Goal: Task Accomplishment & Management: Complete application form

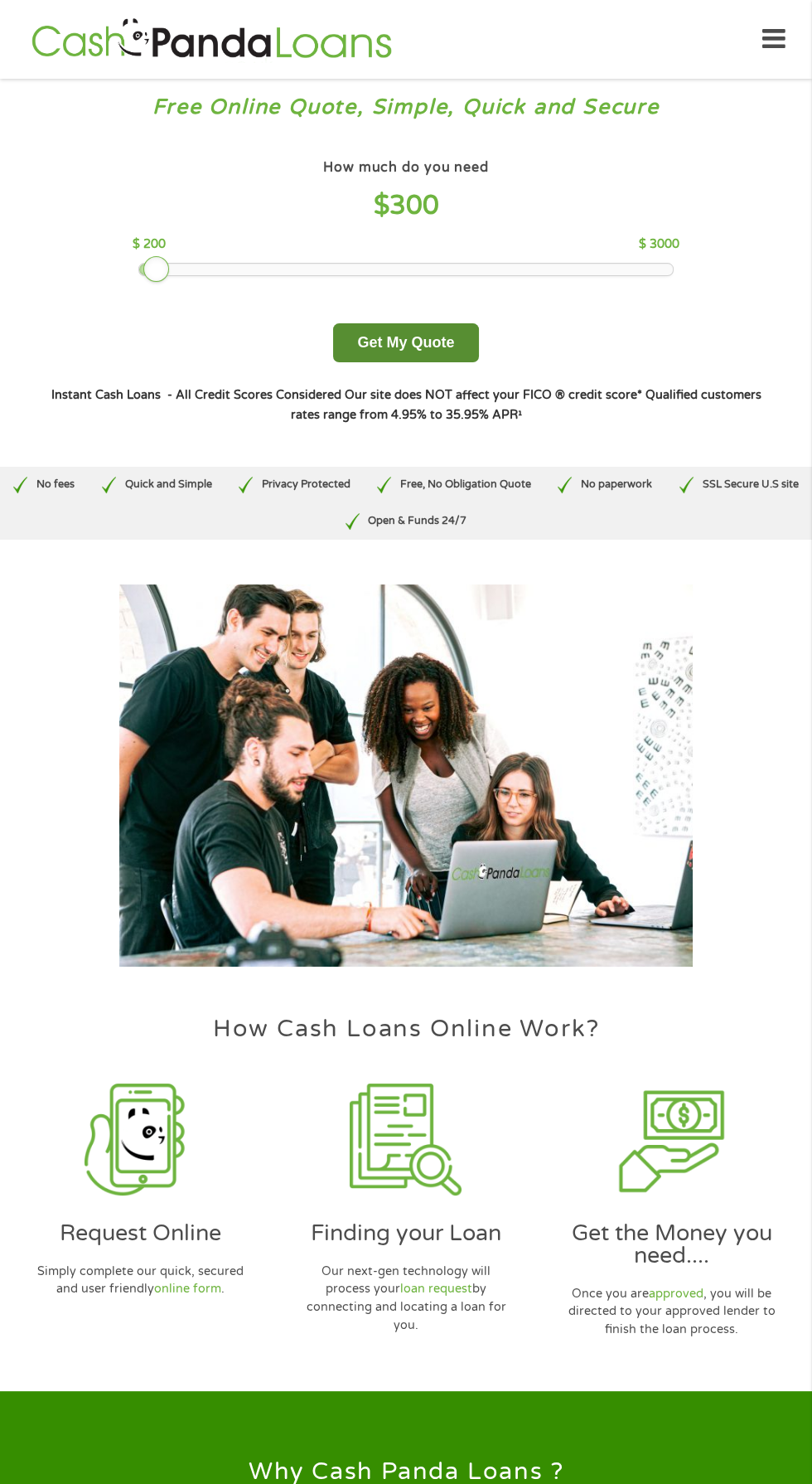
click at [420, 341] on button "Get My Quote" at bounding box center [405, 343] width 145 height 39
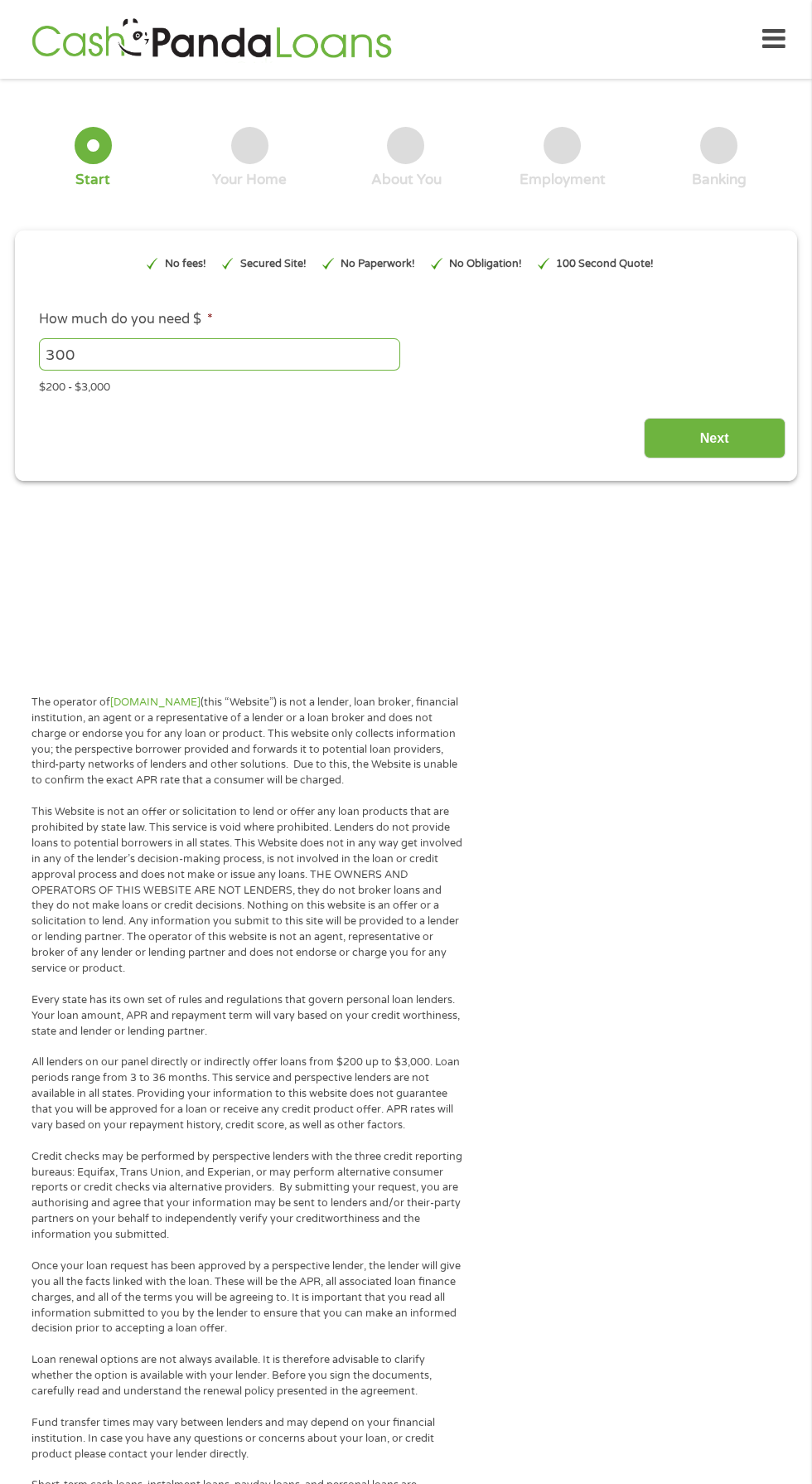
type input "EAIaIQobChMIxdSb_JGJjwMVpIrCCB2zOgpaEAAYAiAAEgITbPD_BwE"
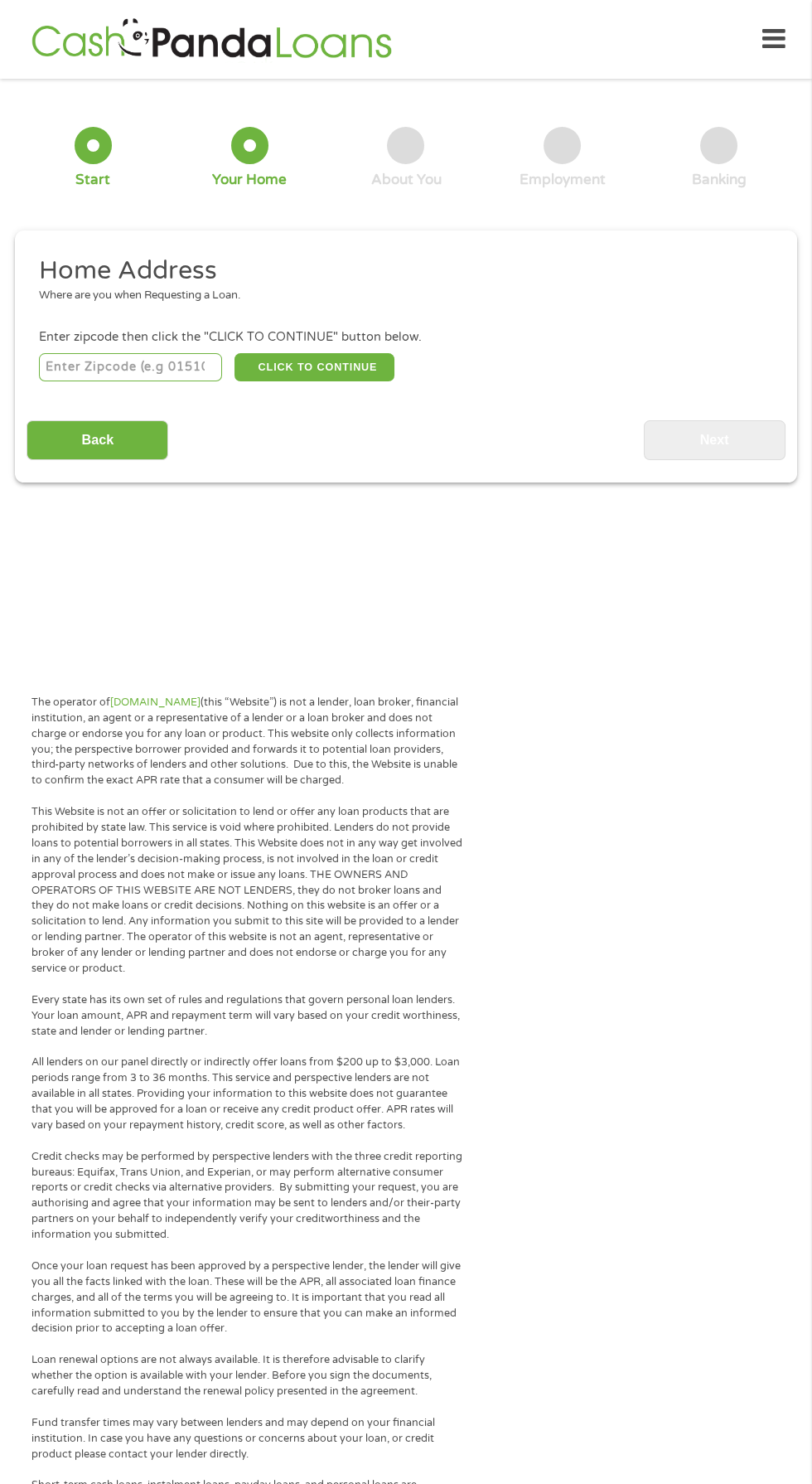
scroll to position [8, 0]
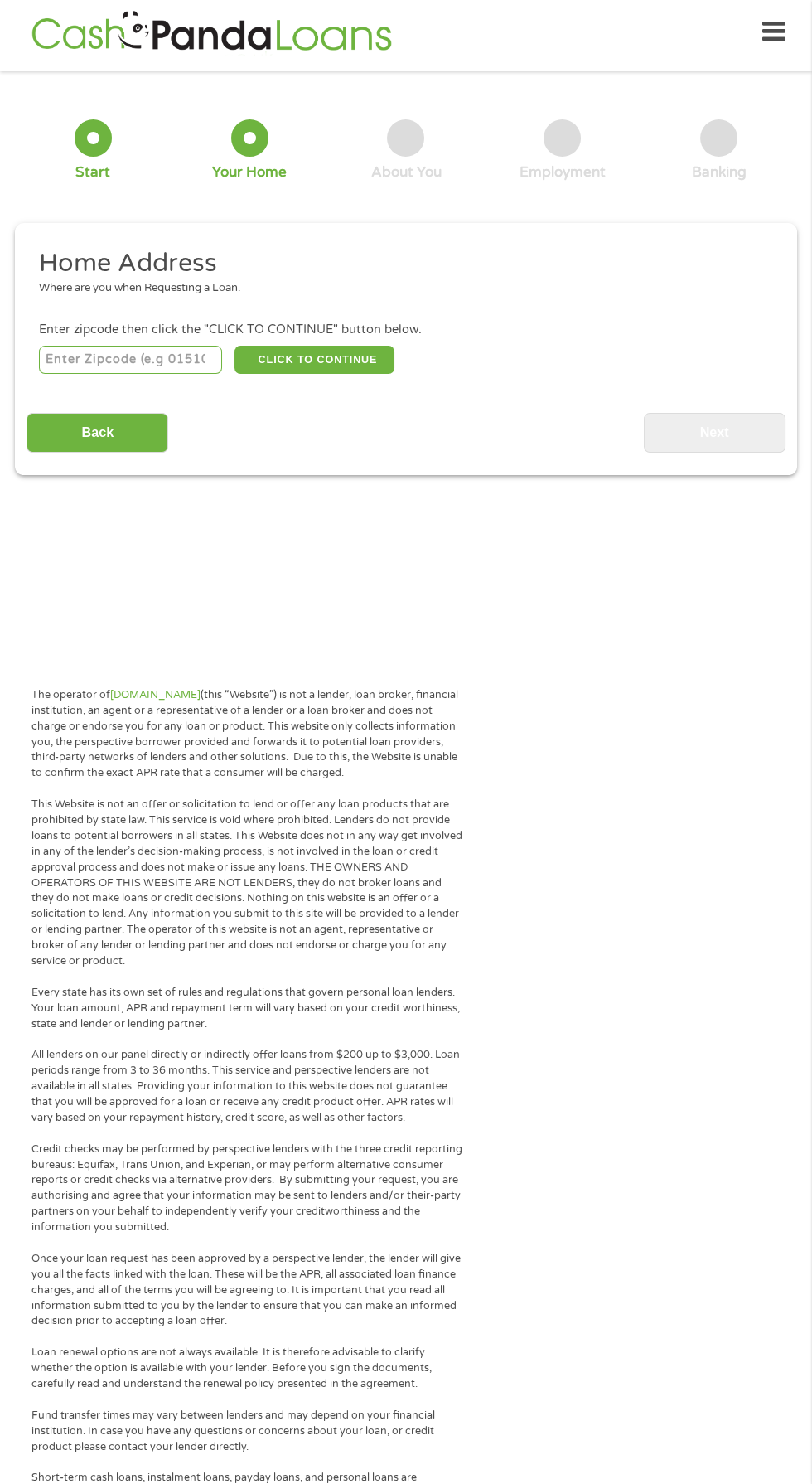
click at [187, 361] on input "number" at bounding box center [131, 360] width 184 height 28
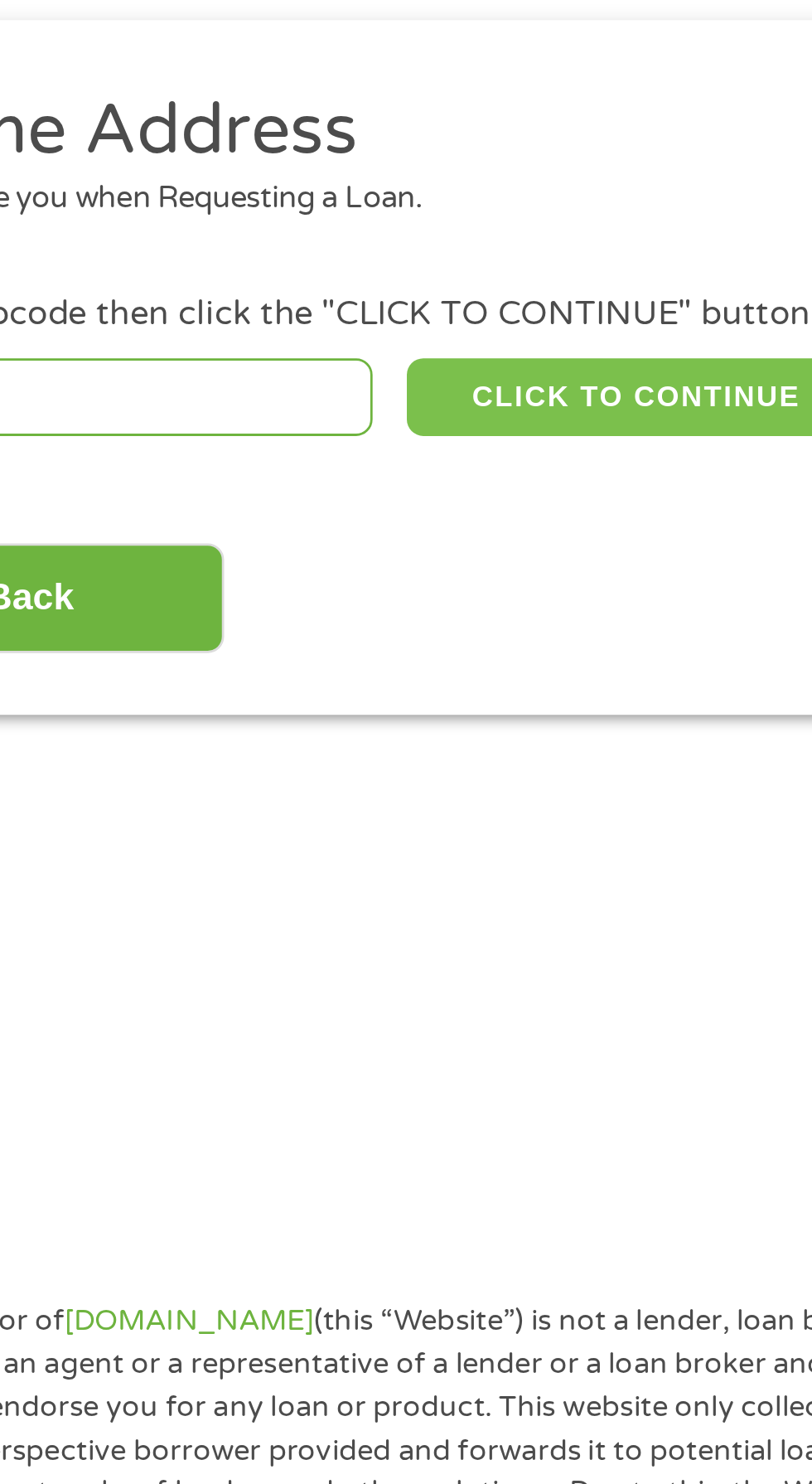
type input "75644"
click at [299, 363] on button "CLICK TO CONTINUE" at bounding box center [315, 360] width 160 height 28
type input "75644"
type input "Gilmer"
select select "Texas"
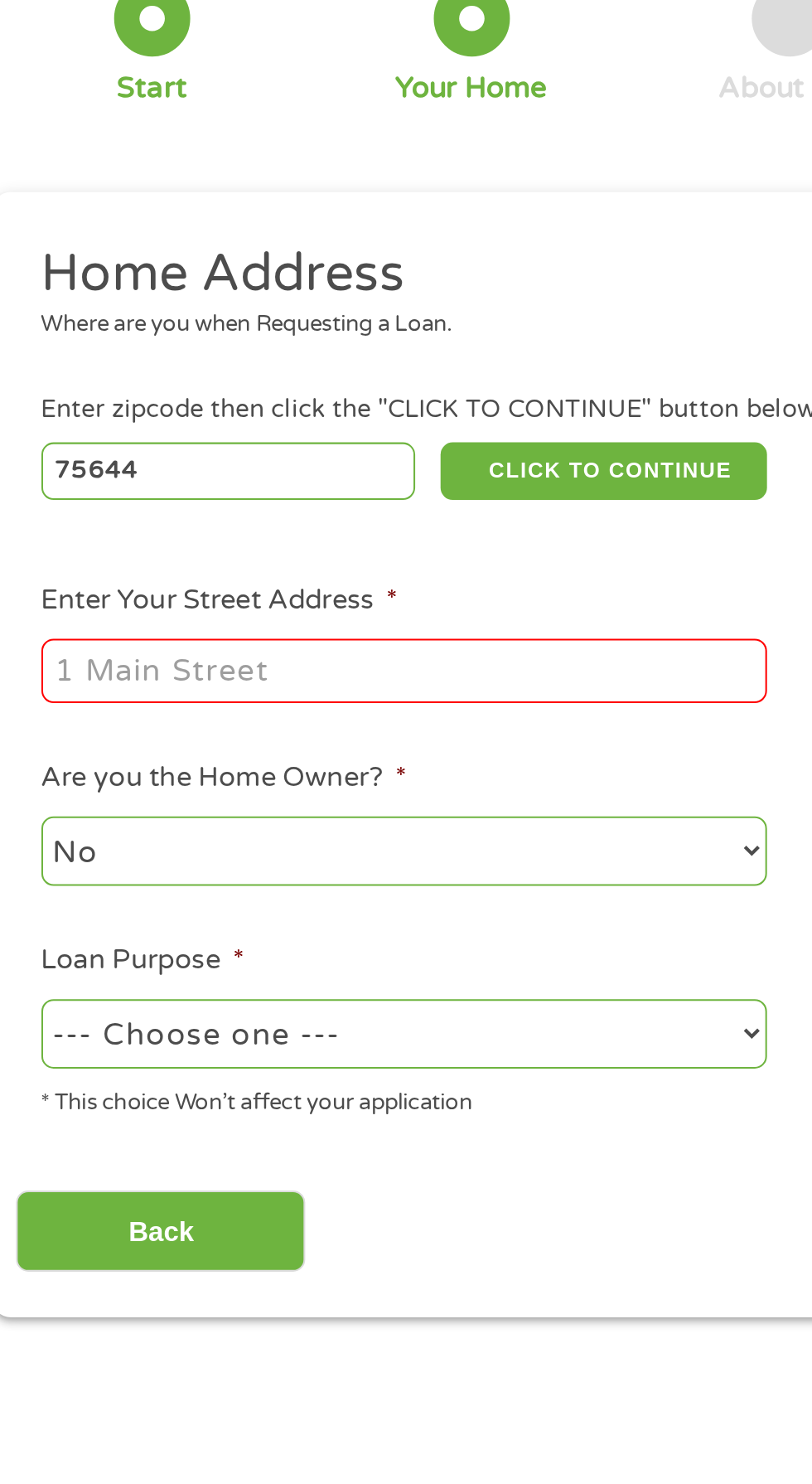
click at [75, 466] on input "Enter Your Street Address *" at bounding box center [216, 457] width 356 height 31
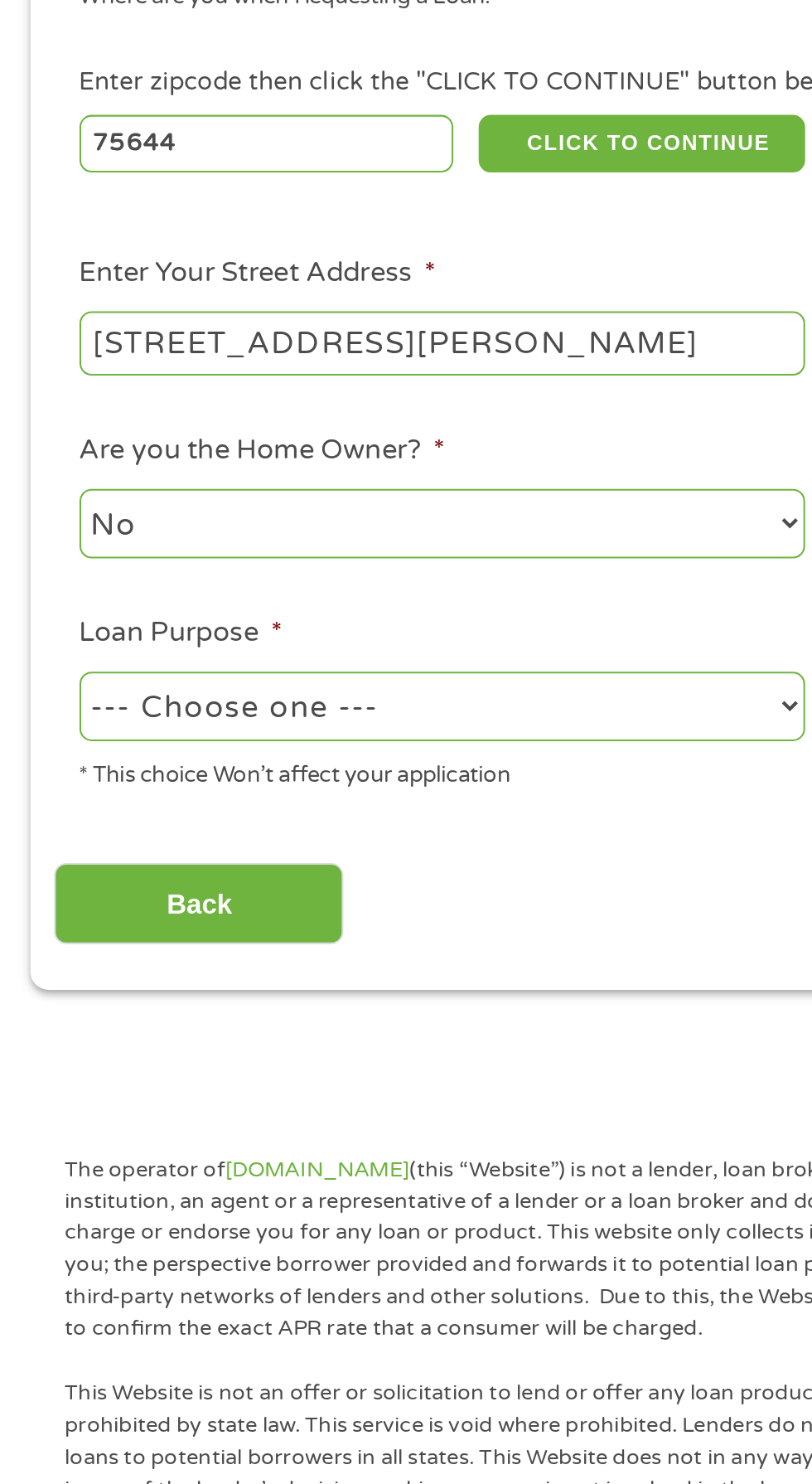
type input "1118 n Montgomery st"
click at [123, 553] on select "No Yes" at bounding box center [216, 545] width 356 height 34
click at [39, 530] on select "No Yes" at bounding box center [216, 545] width 356 height 34
click at [131, 633] on select "--- Choose one --- Pay Bills Debt Consolidation Home Improvement Major Purchase…" at bounding box center [216, 635] width 356 height 34
select select "shorttermcash"
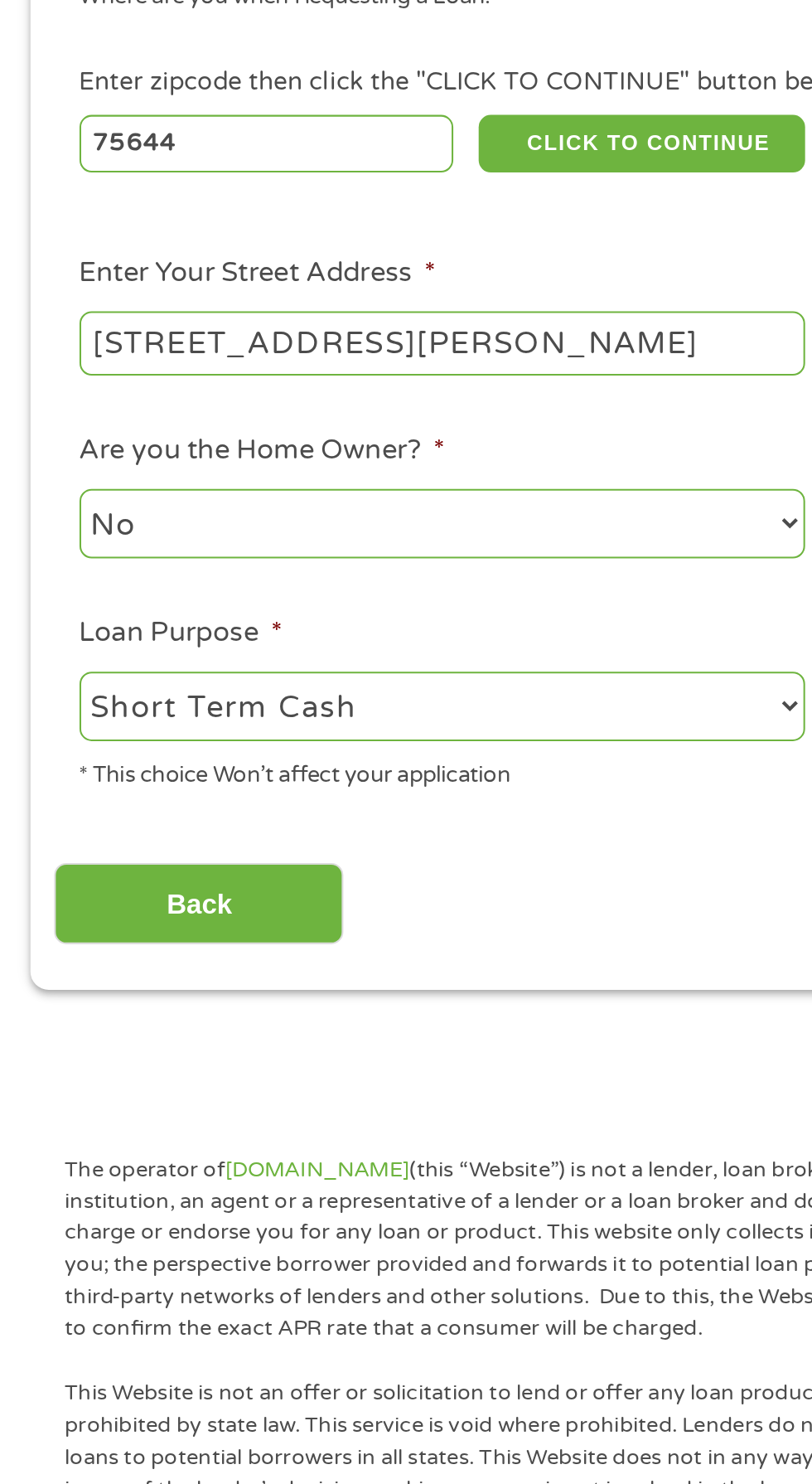
click at [39, 620] on select "--- Choose one --- Pay Bills Debt Consolidation Home Improvement Major Purchase…" at bounding box center [216, 635] width 356 height 34
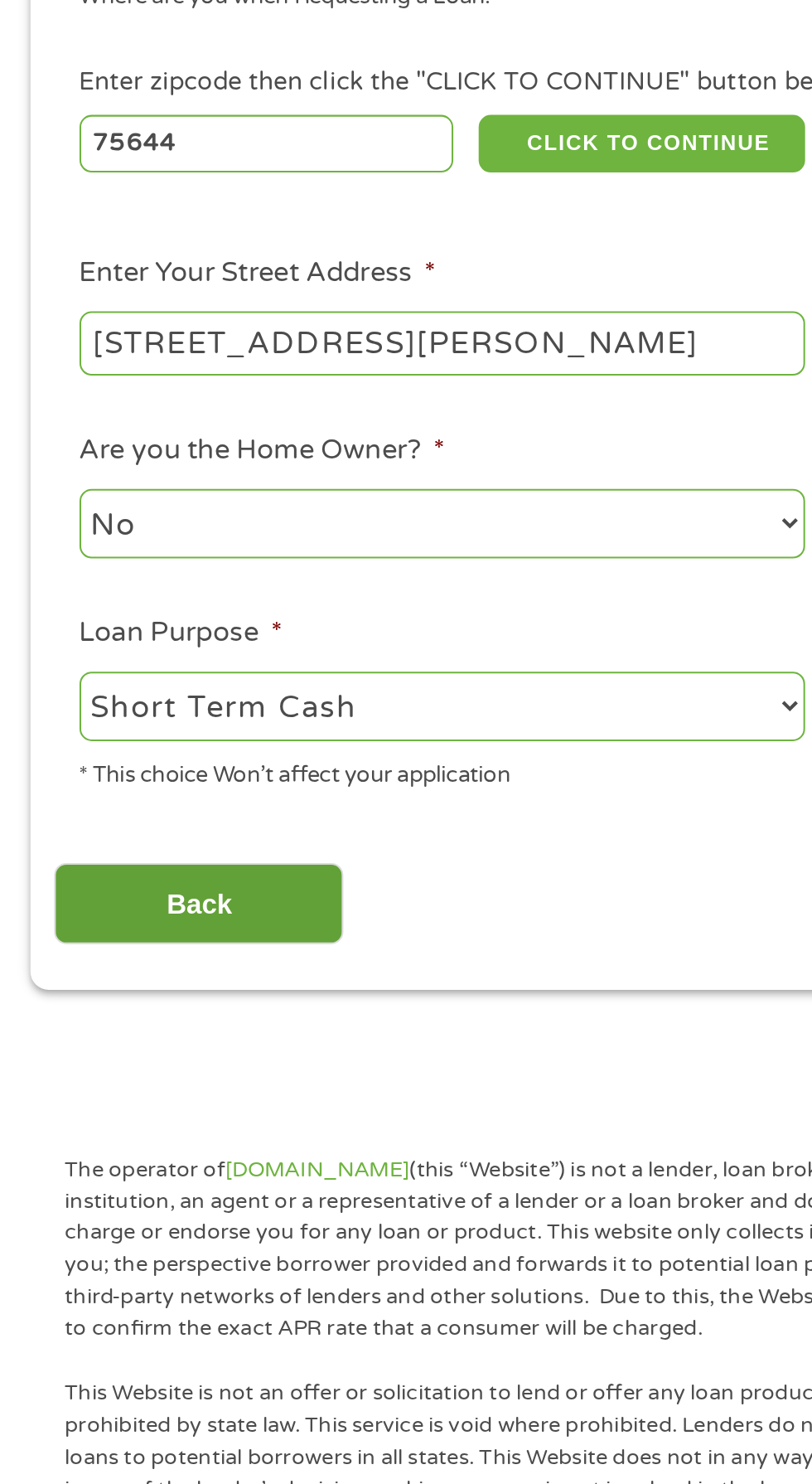
click at [90, 742] on input "Back" at bounding box center [97, 732] width 142 height 41
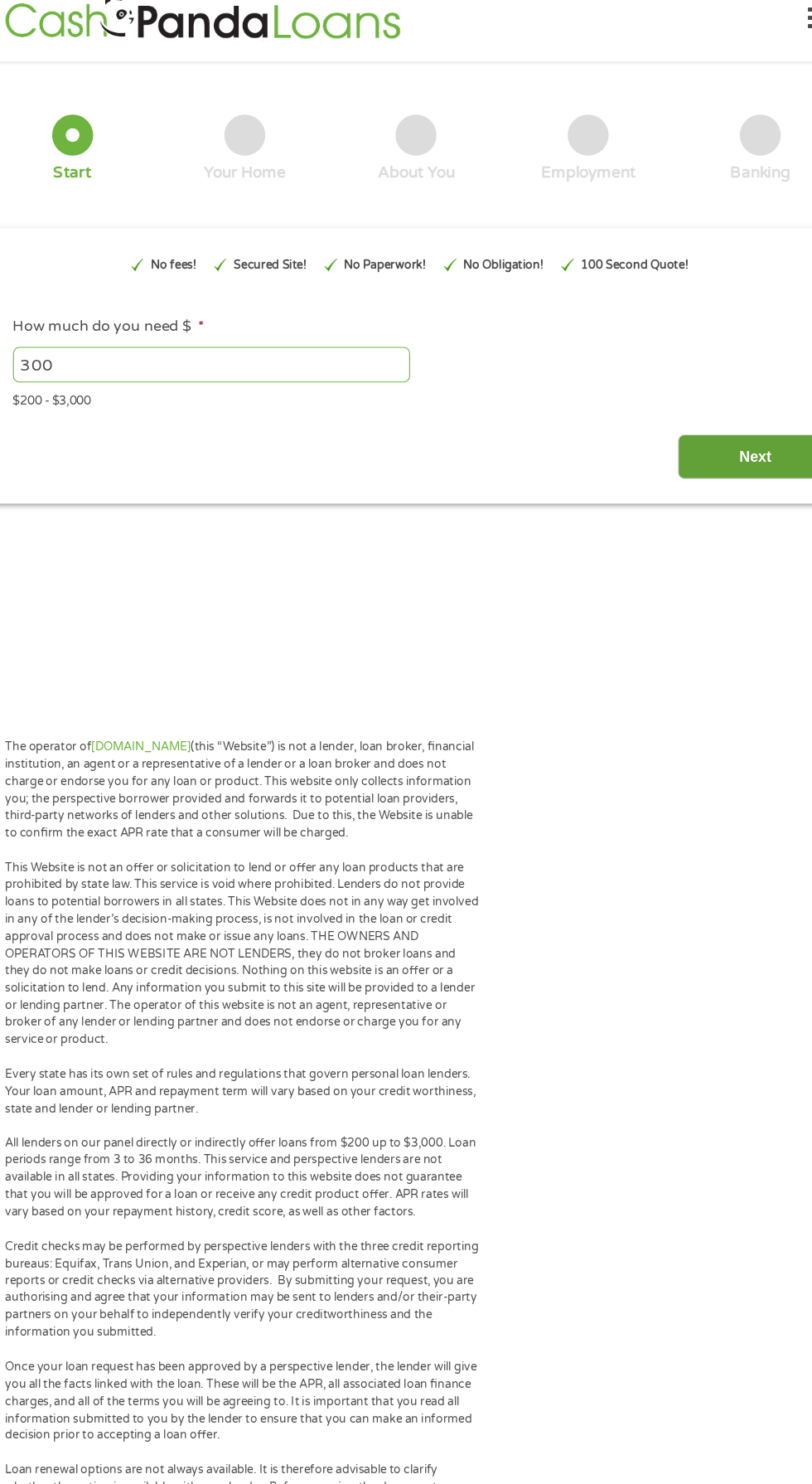
click at [741, 416] on input "Next" at bounding box center [715, 430] width 142 height 41
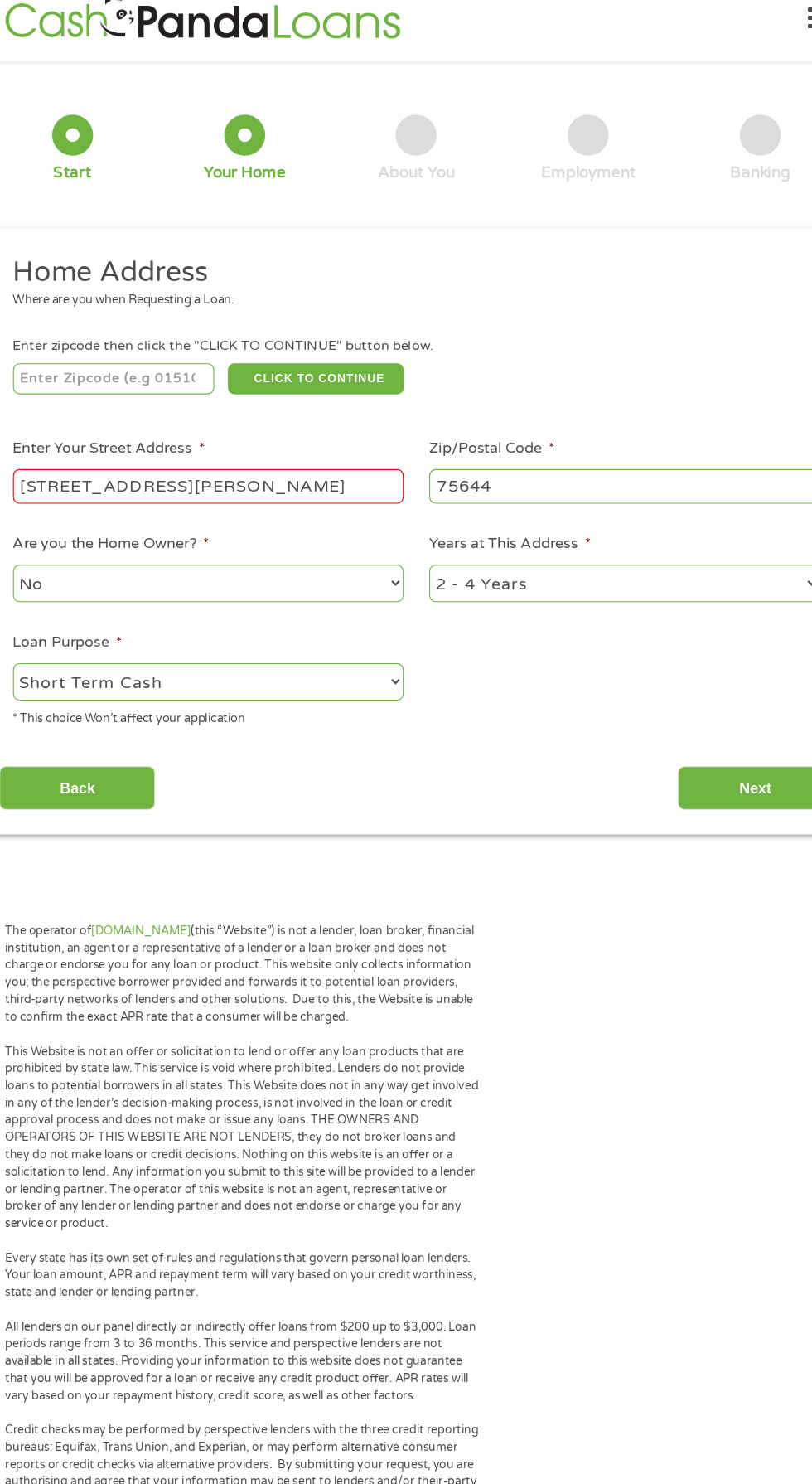
scroll to position [7, 7]
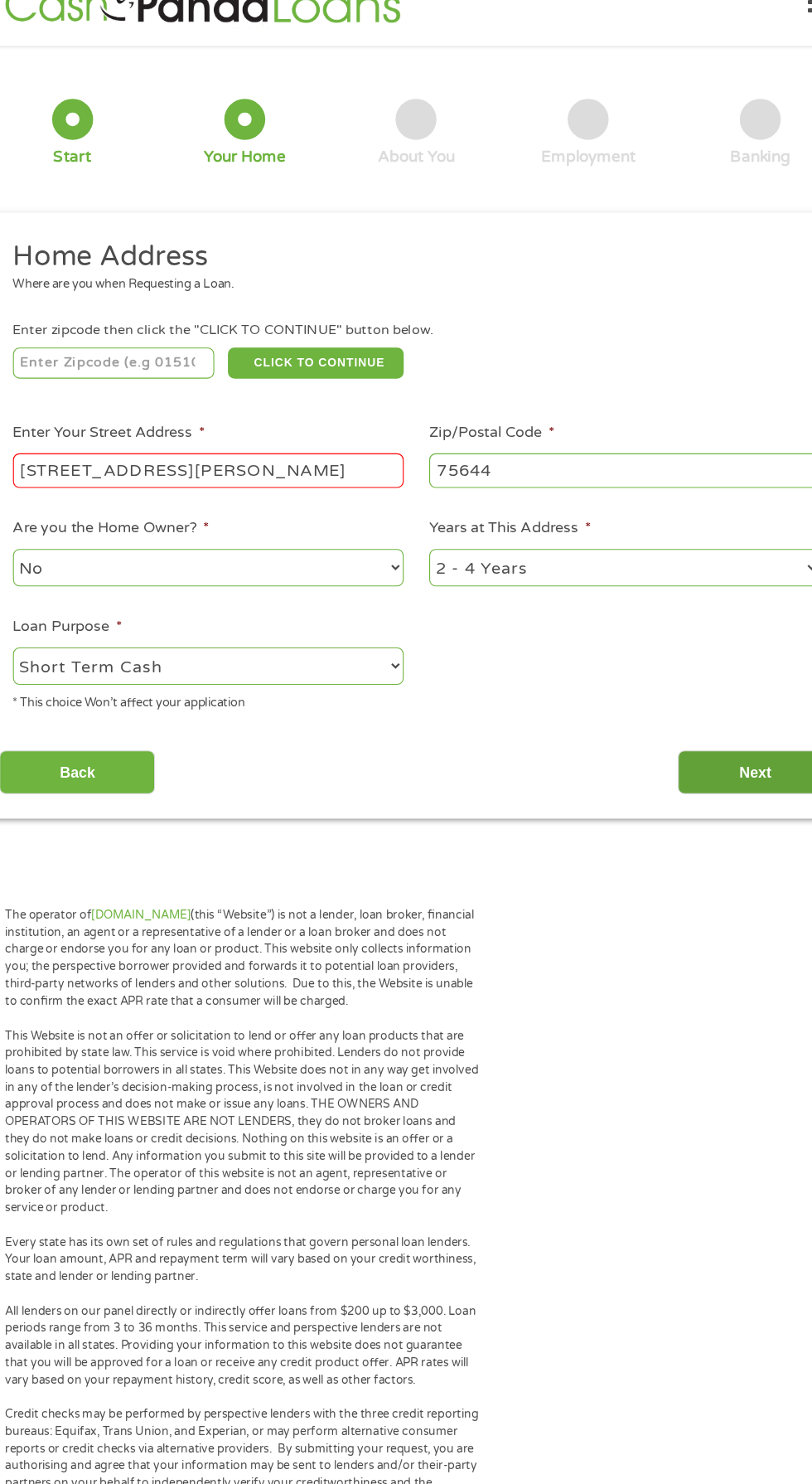
click at [714, 733] on input "Next" at bounding box center [715, 732] width 142 height 41
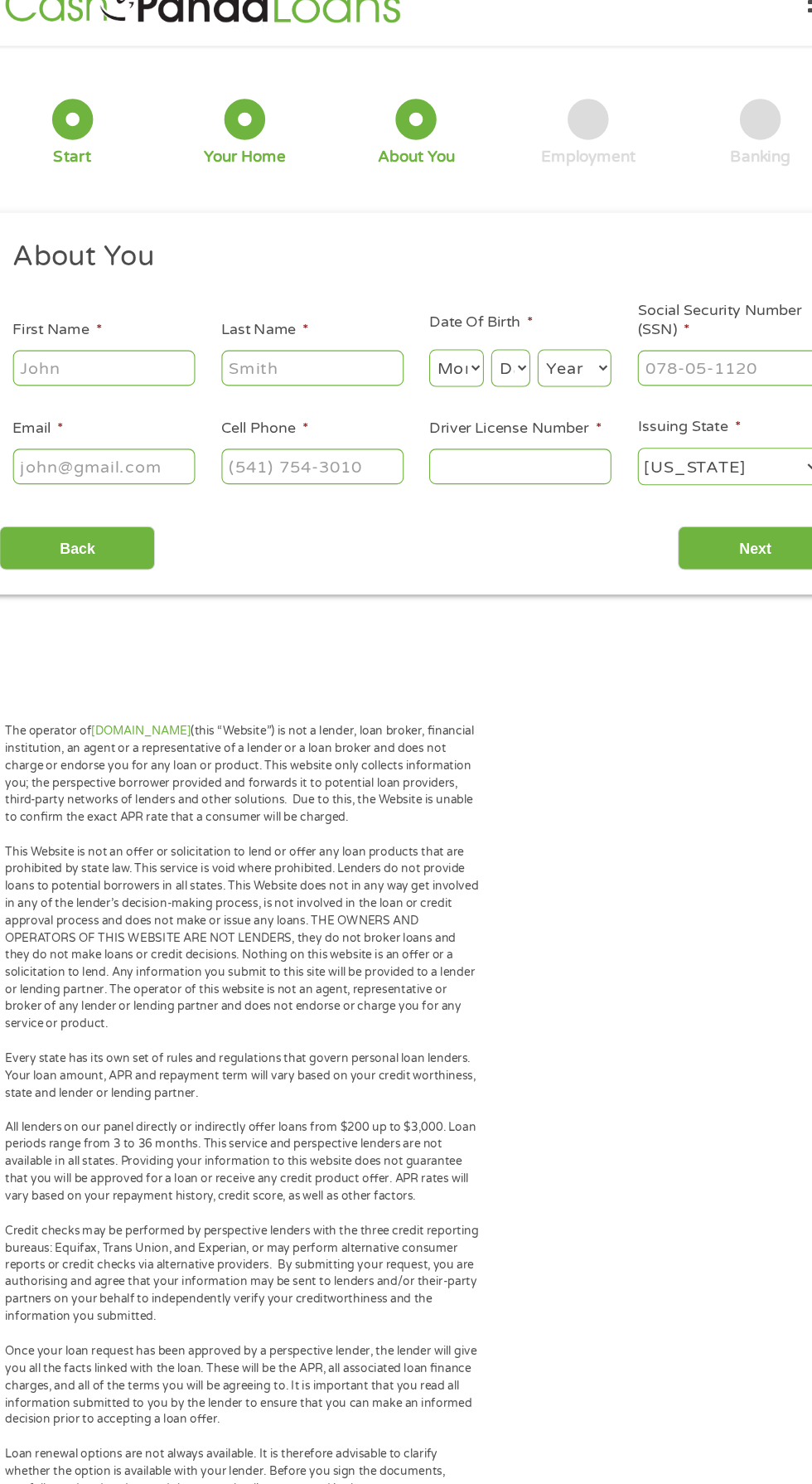
click at [117, 356] on input "First Name *" at bounding box center [122, 363] width 166 height 31
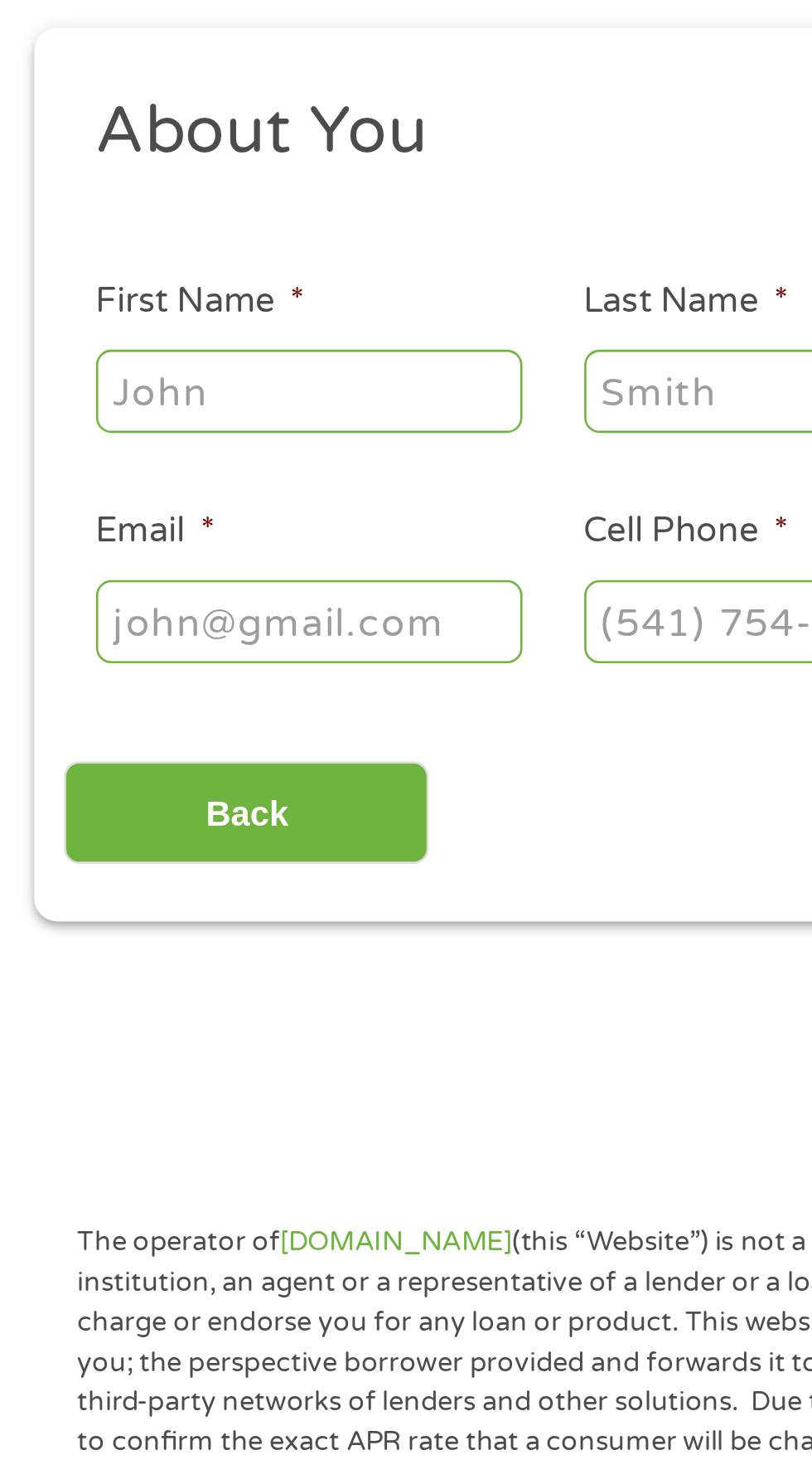
scroll to position [8, 0]
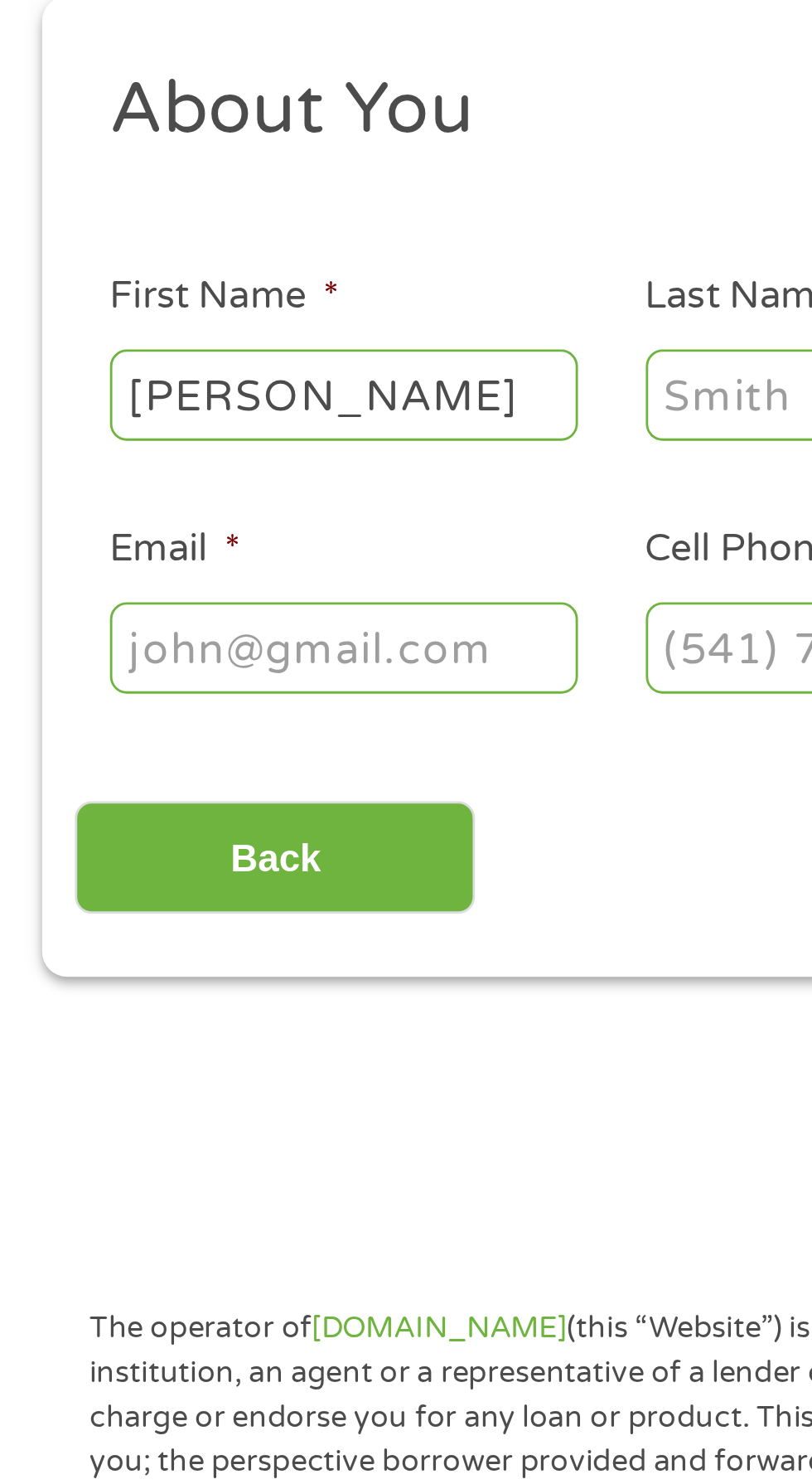
type input "Tiffany"
click at [253, 369] on input "Last Name *" at bounding box center [311, 363] width 166 height 31
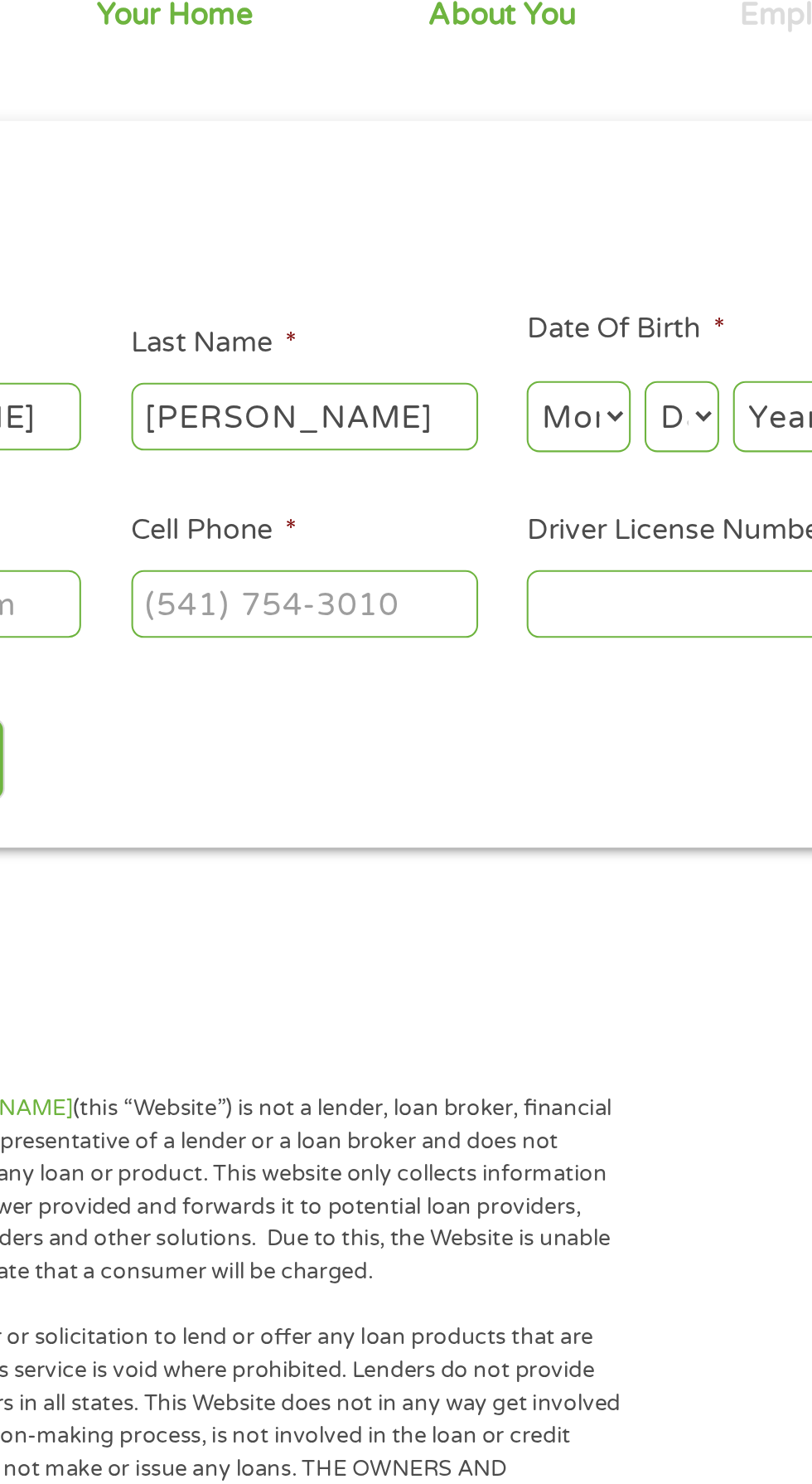
type input "Mashburn"
click at [454, 356] on select "Month 1 2 3 4 5 6 7 8 9 10 11 12" at bounding box center [443, 363] width 50 height 34
select select "7"
click at [418, 347] on select "Month 1 2 3 4 5 6 7 8 9 10 11 12" at bounding box center [443, 363] width 50 height 34
click at [496, 364] on select "Day 1 2 3 4 5 6 7 8 9 10 11 12 13 14 15 16 17 18 19 20 21 22 23 24 25 26 27 28 …" at bounding box center [491, 363] width 36 height 34
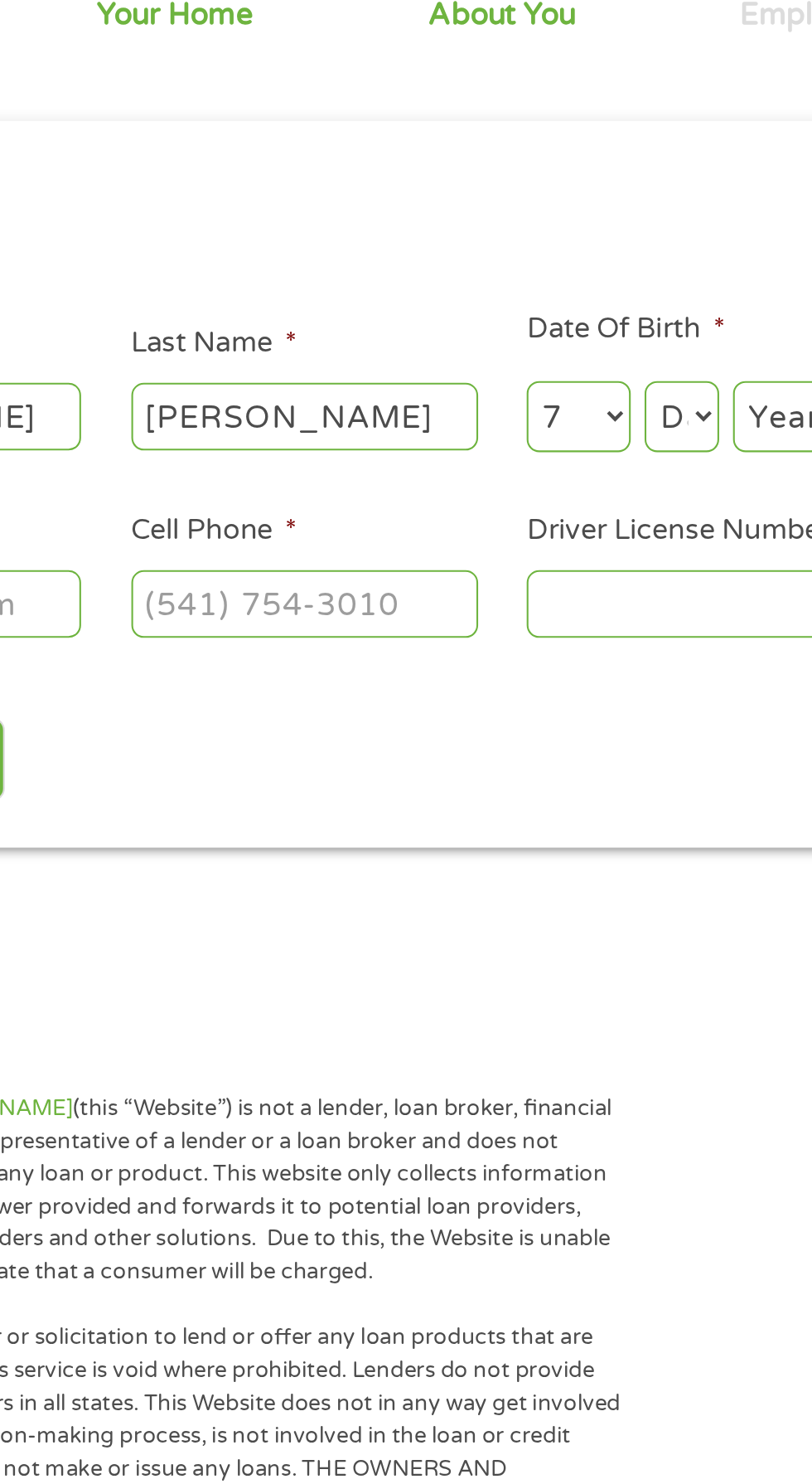
select select "18"
click at [474, 347] on select "Day 1 2 3 4 5 6 7 8 9 10 11 12 13 14 15 16 17 18 19 20 21 22 23 24 25 26 27 28 …" at bounding box center [491, 363] width 36 height 34
click at [532, 376] on select "Year 2007 2006 2005 2004 2003 2002 2001 2000 1999 1998 1997 1996 1995 1994 1993…" at bounding box center [549, 363] width 67 height 34
select select "1986"
click at [516, 347] on select "Year 2007 2006 2005 2004 2003 2002 2001 2000 1999 1998 1997 1996 1995 1994 1993…" at bounding box center [549, 363] width 67 height 34
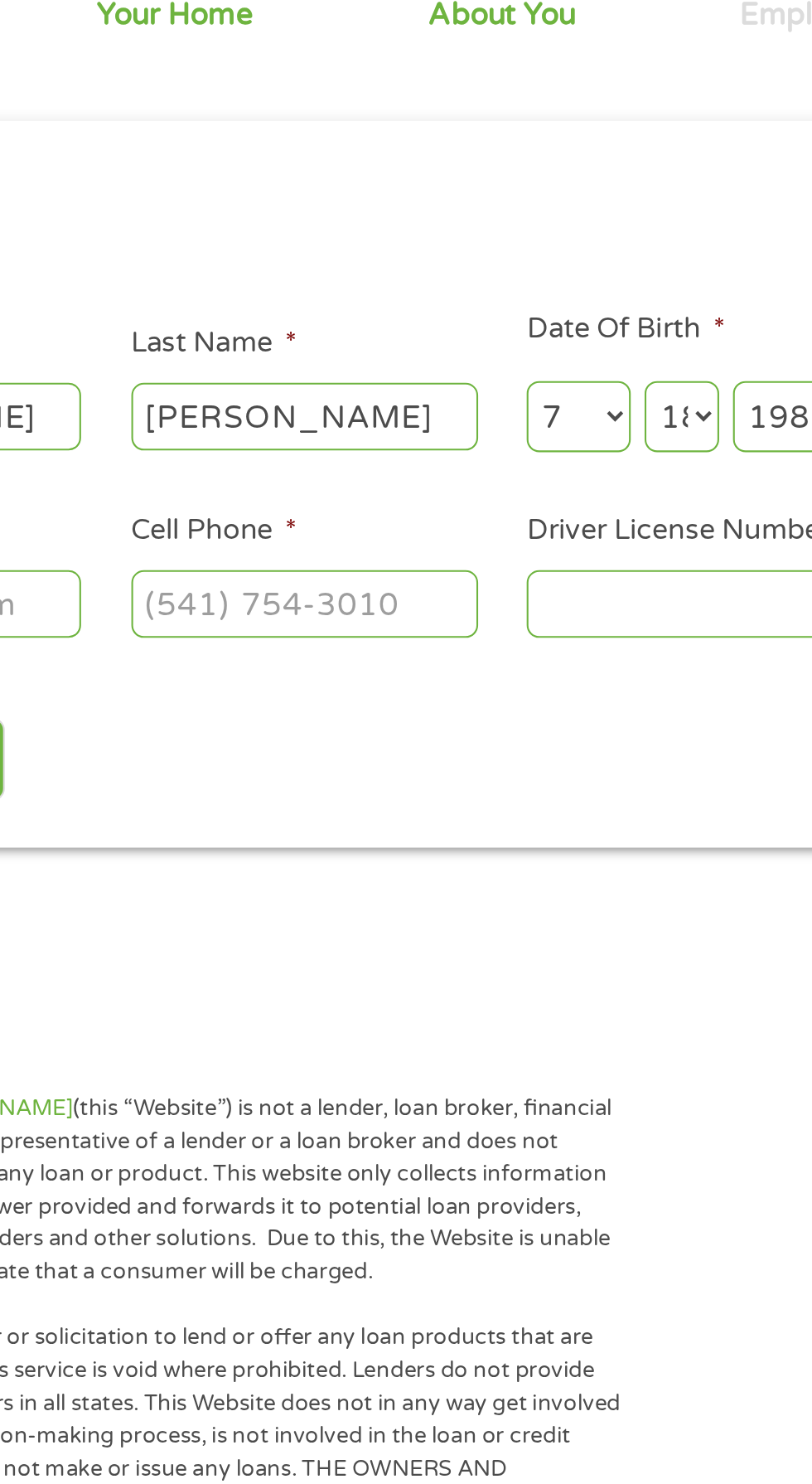
click at [469, 452] on input "Driver License Number *" at bounding box center [501, 453] width 166 height 31
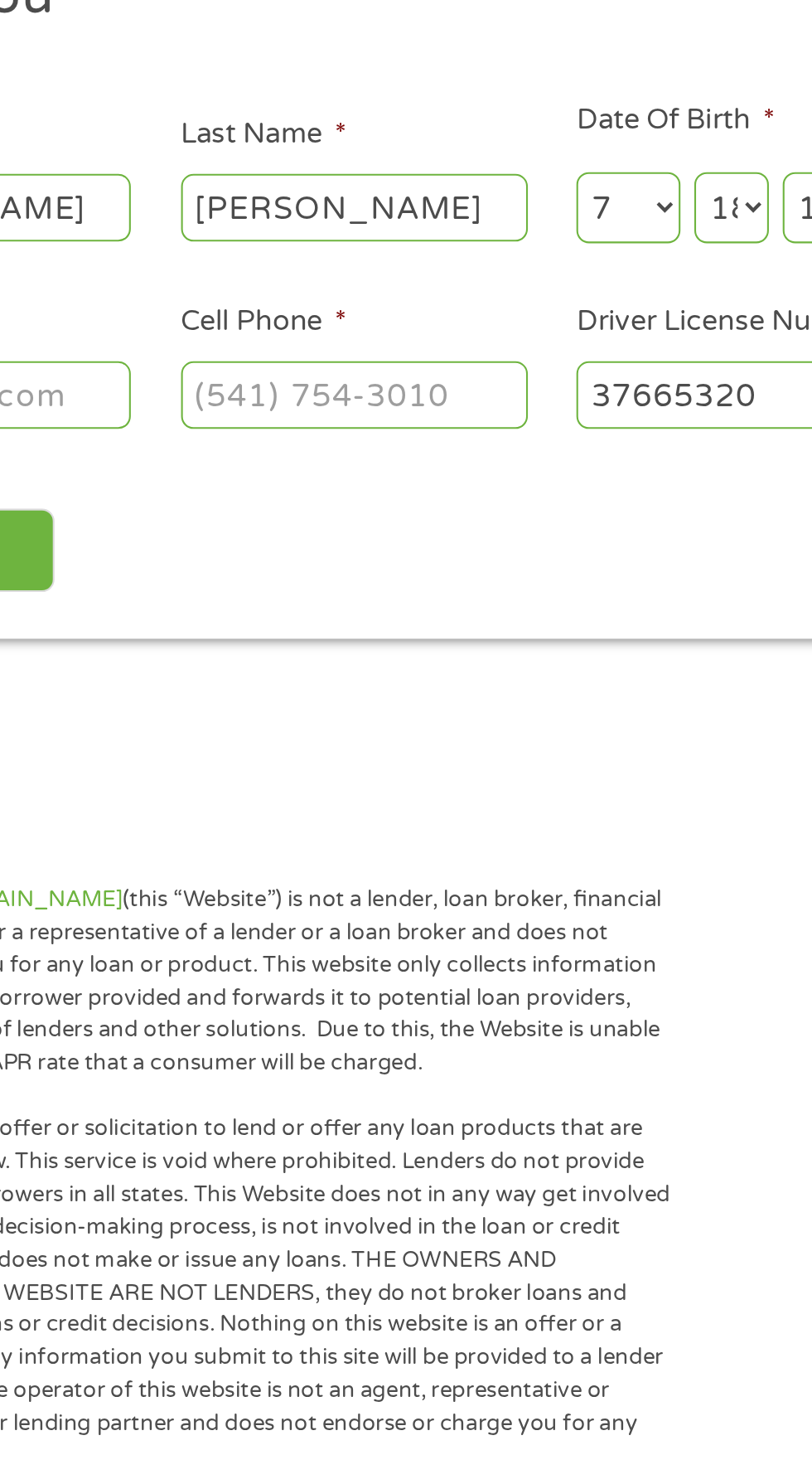
type input "37665320"
click at [357, 456] on input "Cell Phone *" at bounding box center [311, 453] width 166 height 31
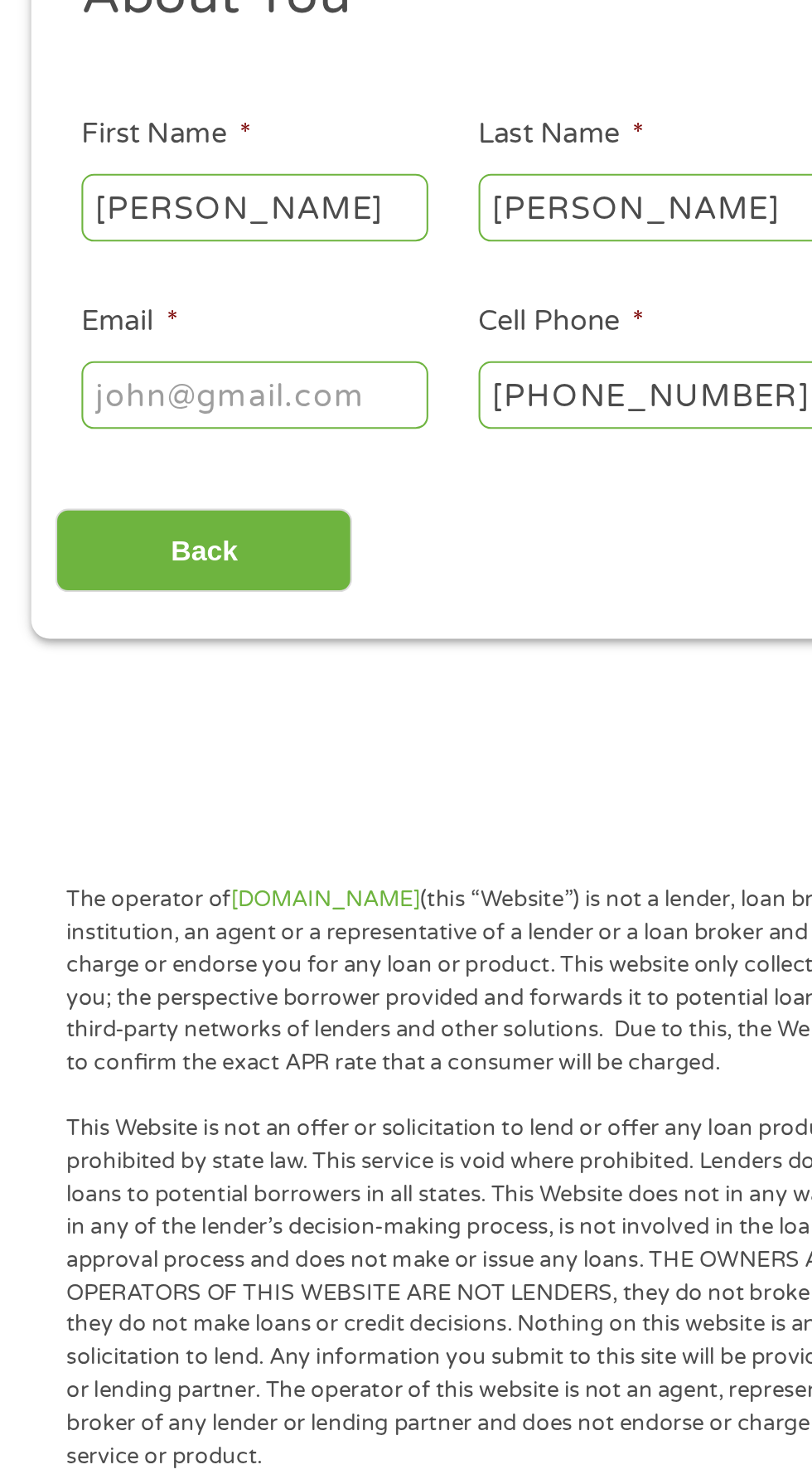
type input "(903) 402-6151"
click at [176, 445] on input "Email *" at bounding box center [122, 453] width 166 height 31
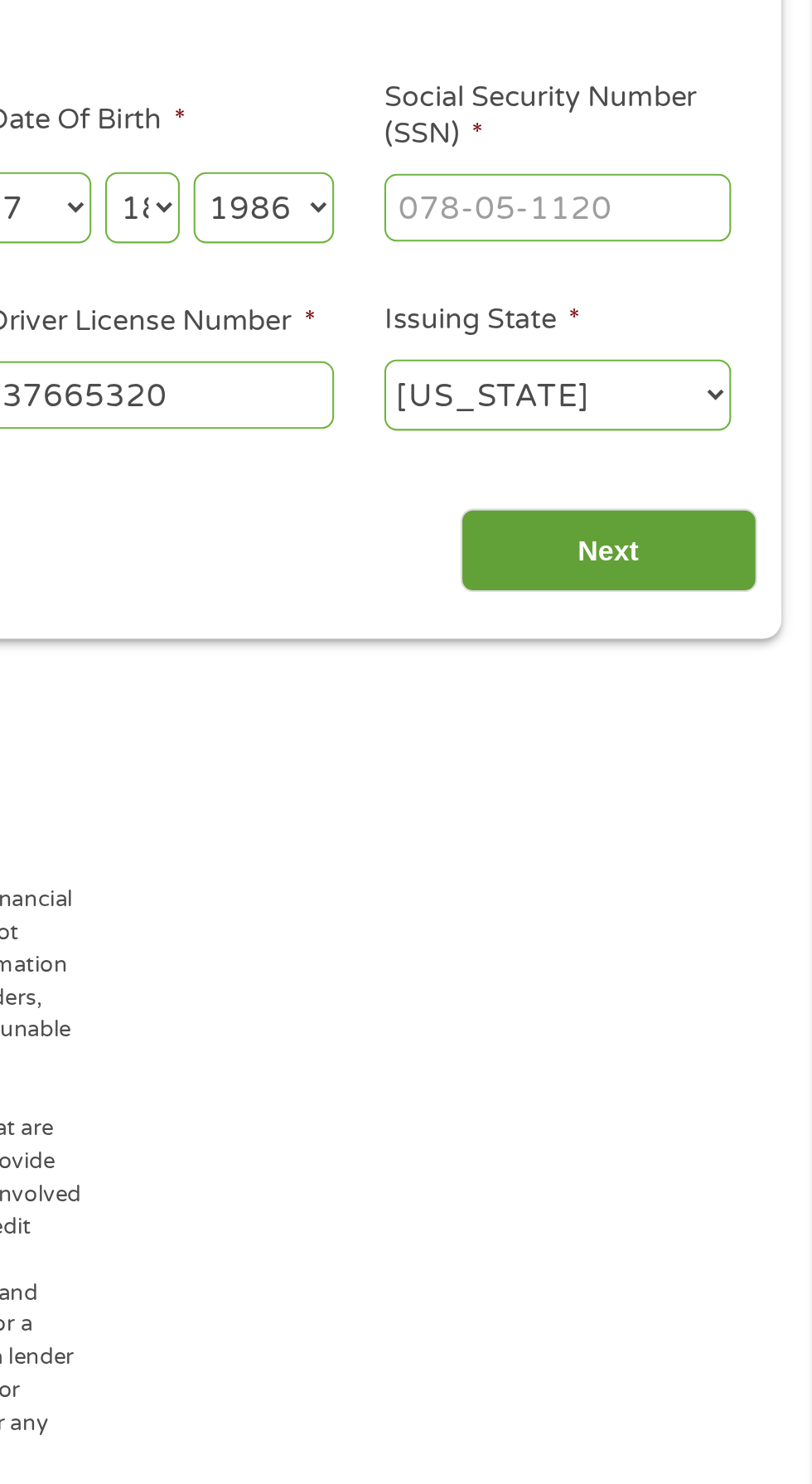
type input "tiffanyharp27@gmail.com"
click at [714, 526] on input "Next" at bounding box center [715, 528] width 142 height 41
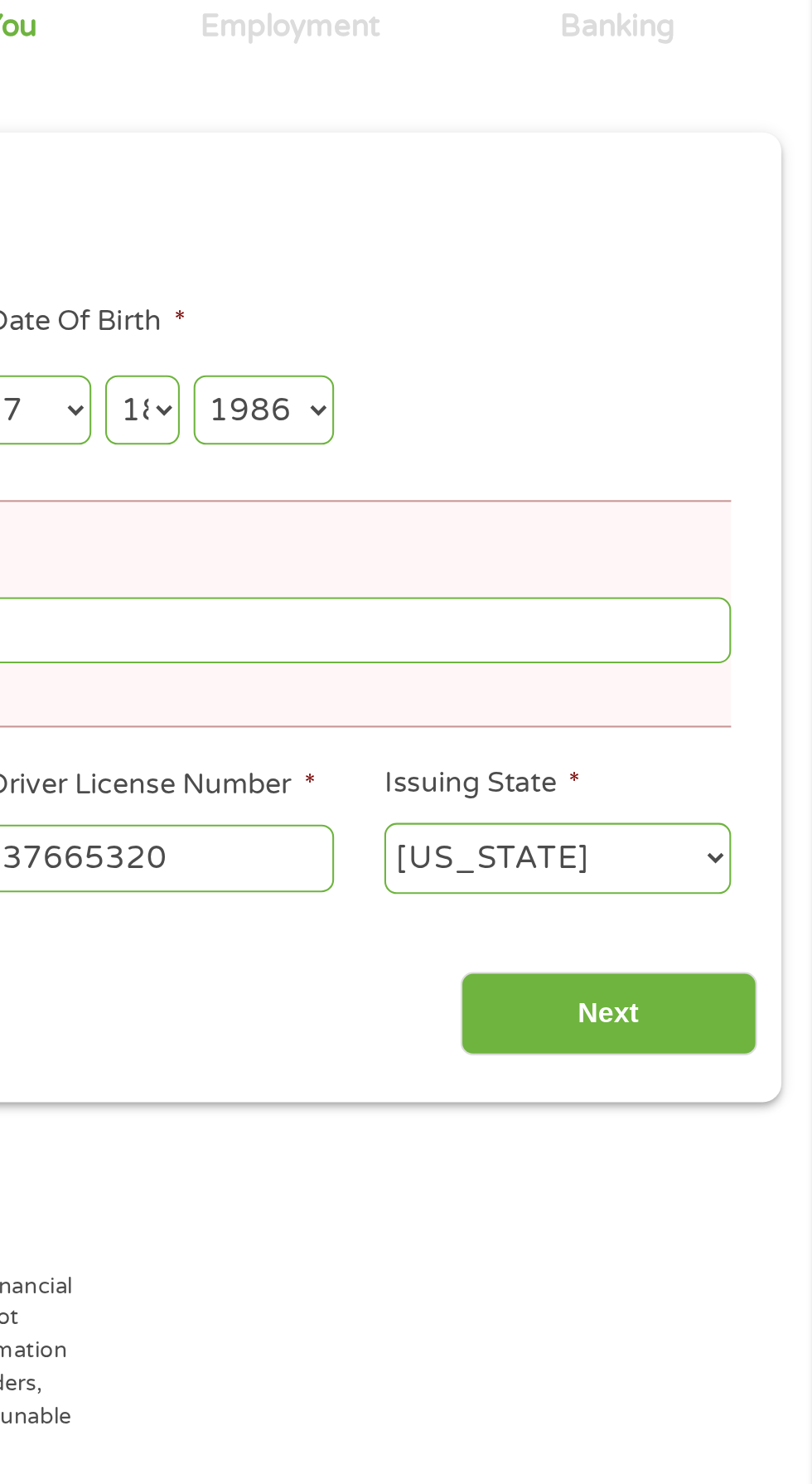
scroll to position [7, 7]
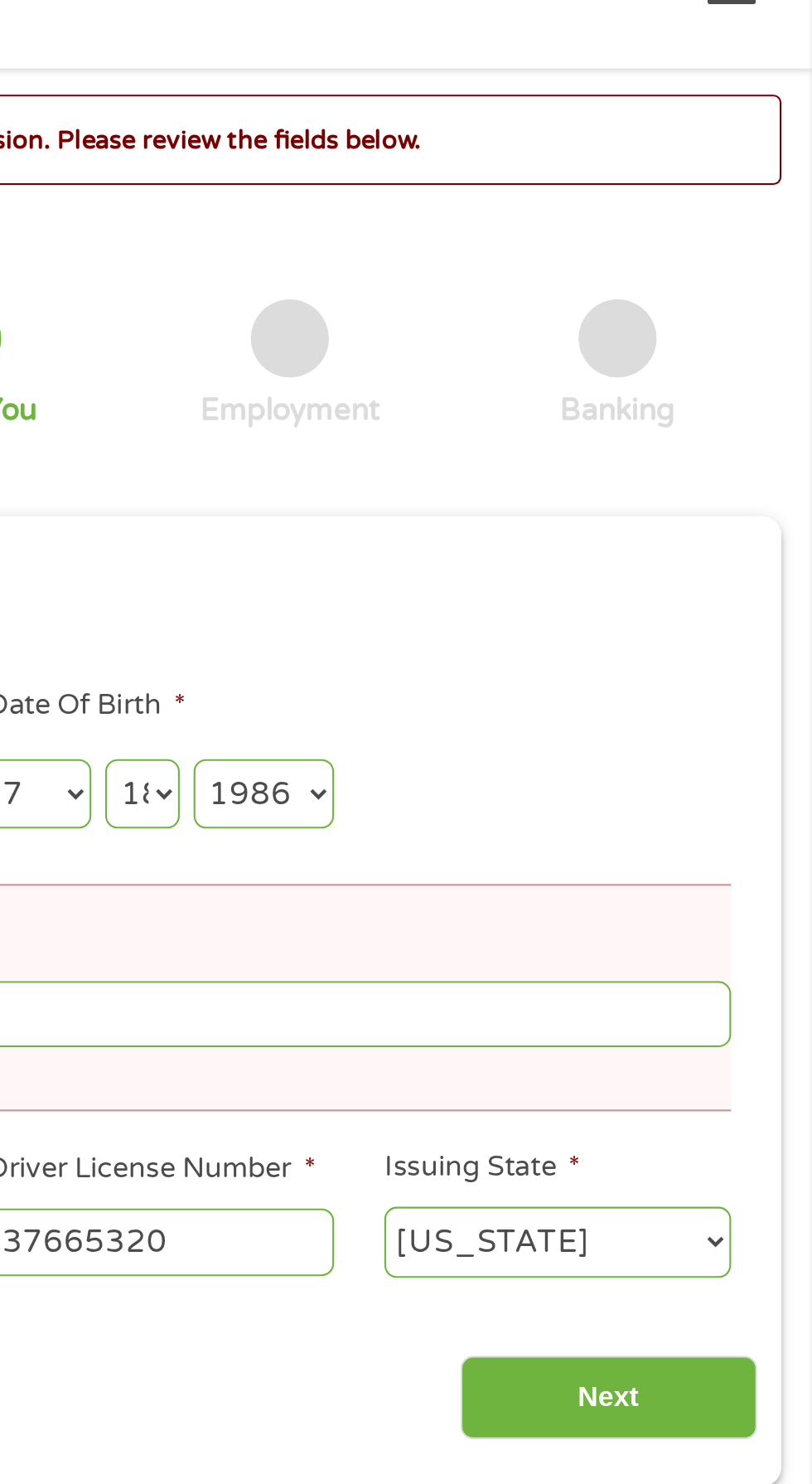
click at [738, 124] on div "There was a problem with your submission. Please review the fields below." at bounding box center [406, 105] width 782 height 43
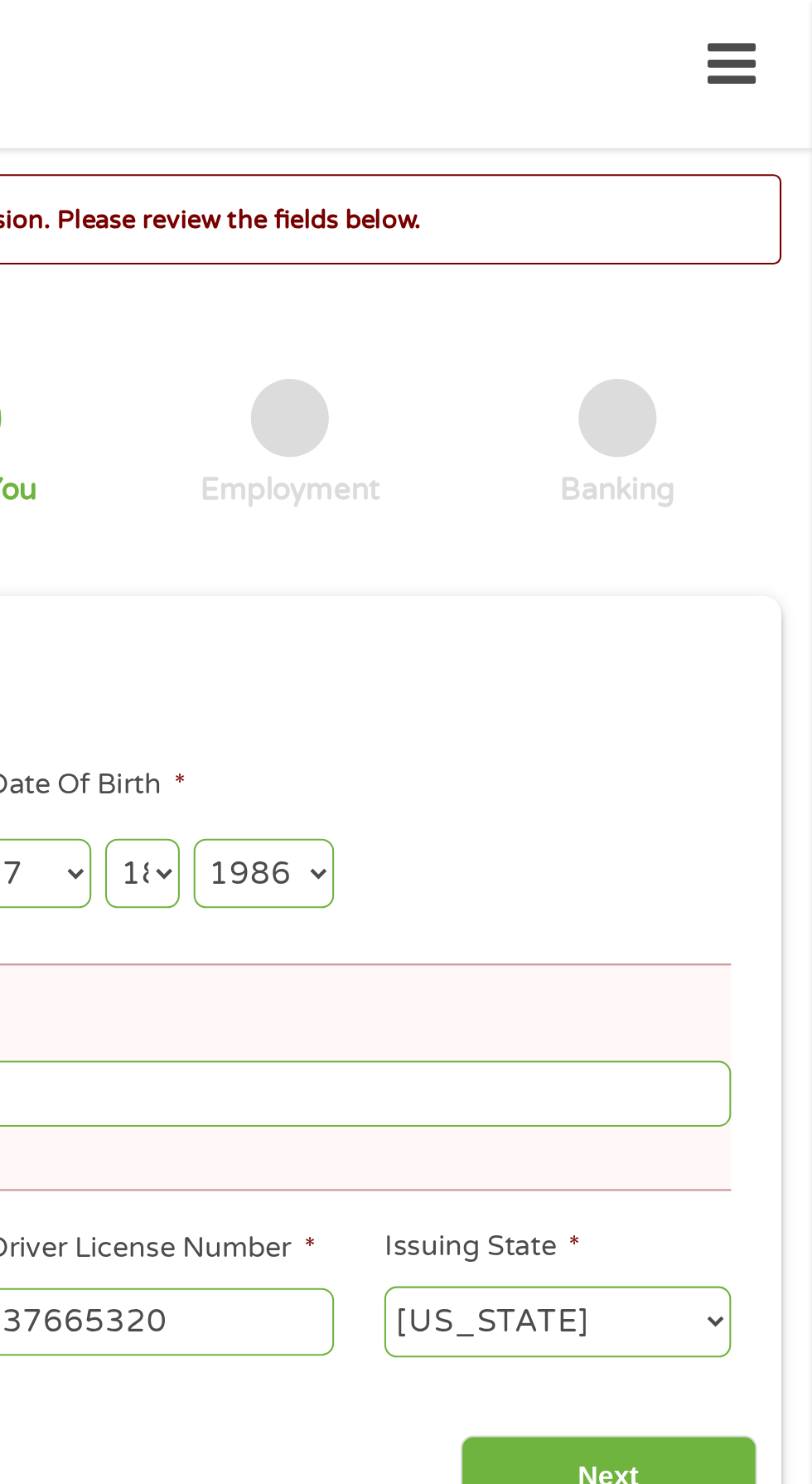
scroll to position [8, 0]
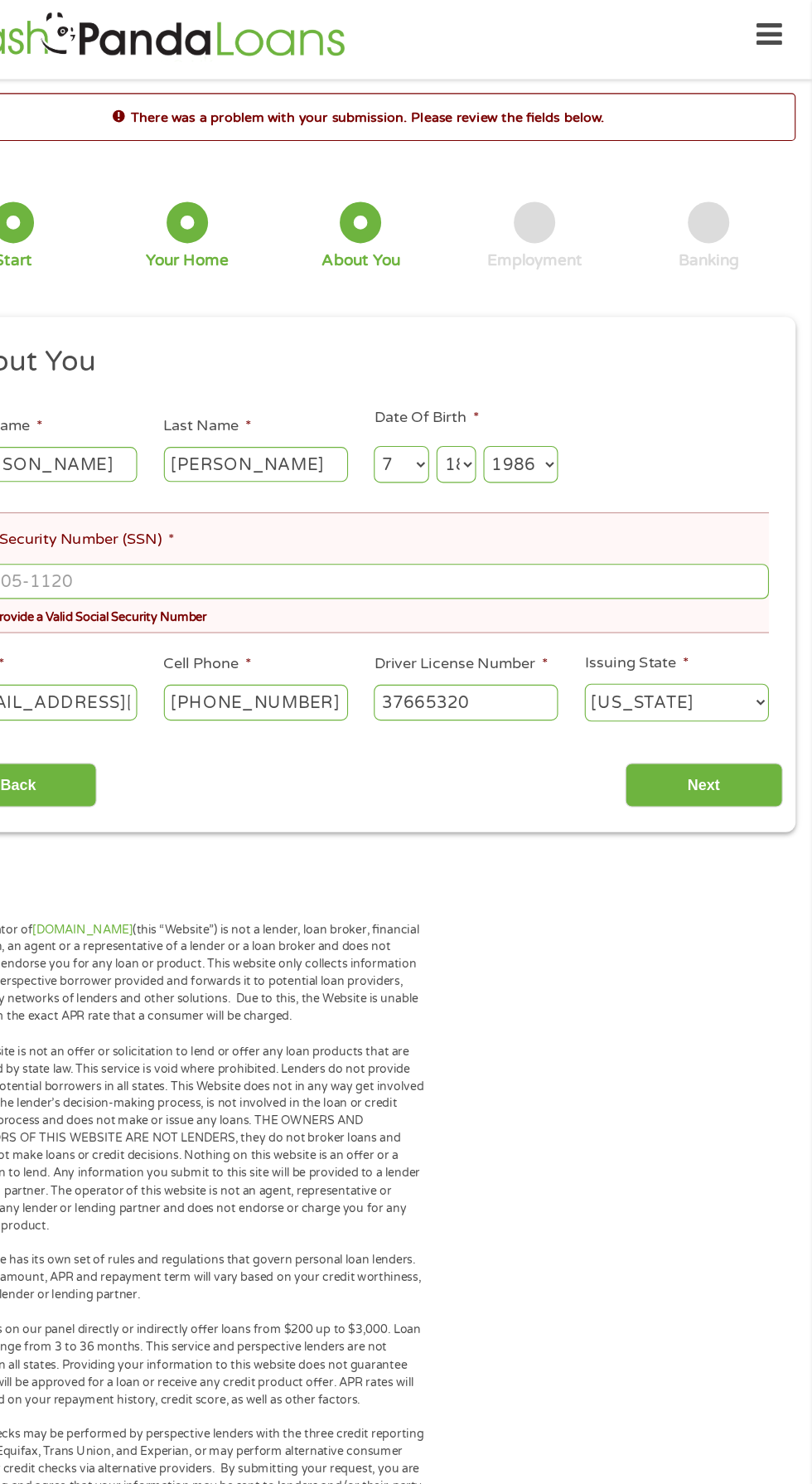
click at [642, 524] on input "Social Security Number (SSN) *" at bounding box center [406, 522] width 735 height 31
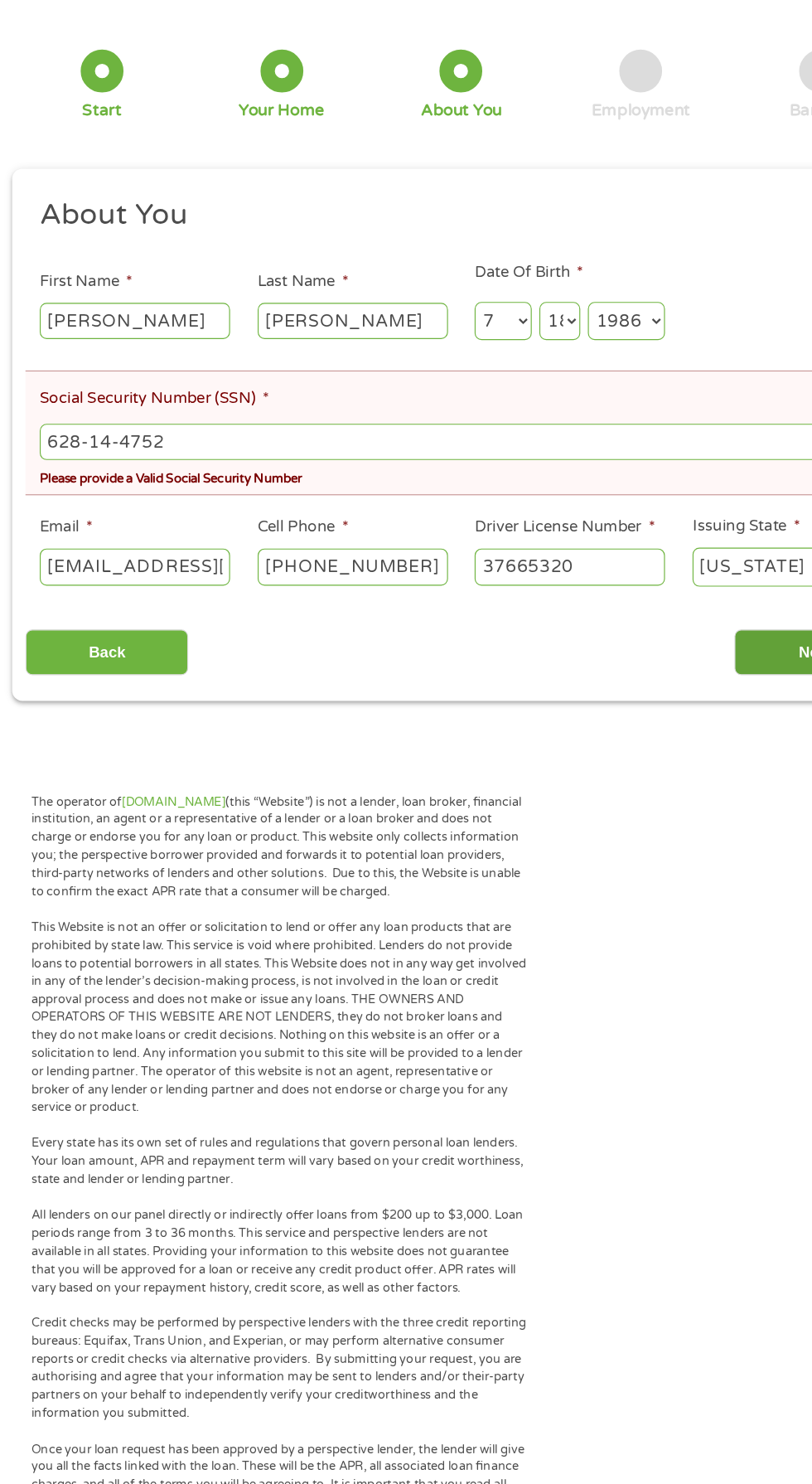
type input "628-14-4752"
click at [661, 700] on input "Next" at bounding box center [715, 706] width 142 height 41
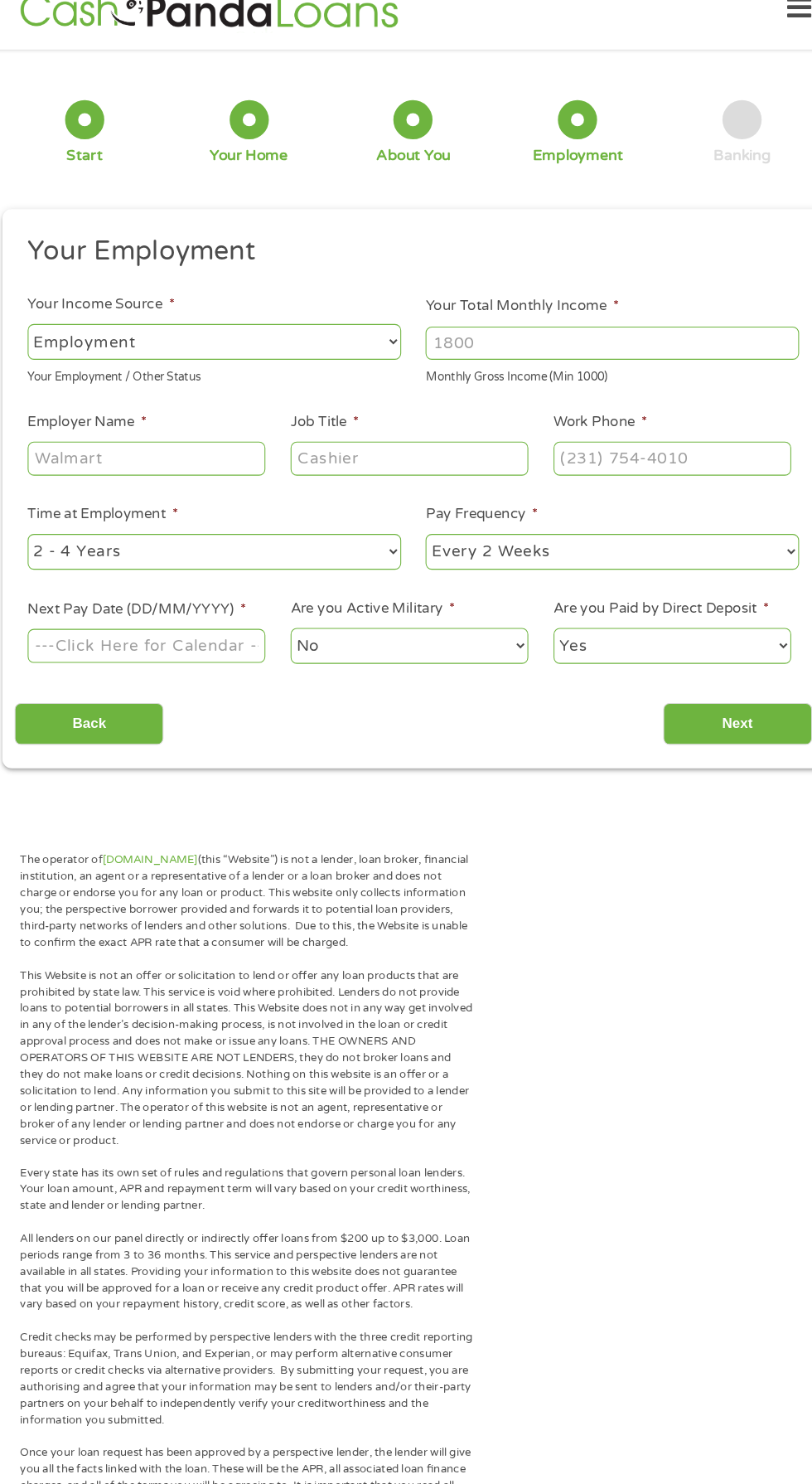
click at [591, 356] on input "Your Total Monthly Income *" at bounding box center [596, 350] width 356 height 31
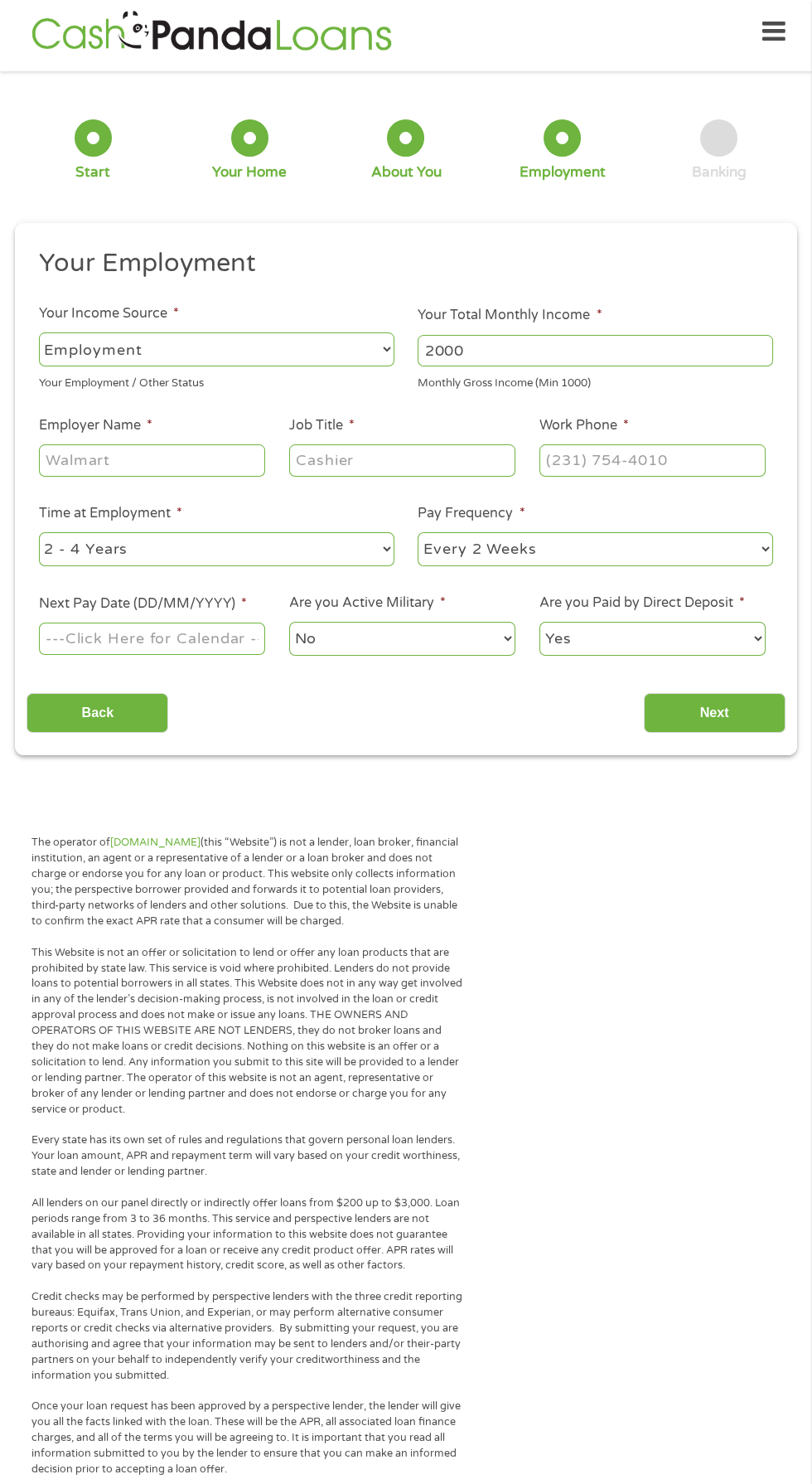
type input "2000"
click at [218, 467] on input "Employer Name *" at bounding box center [152, 460] width 226 height 31
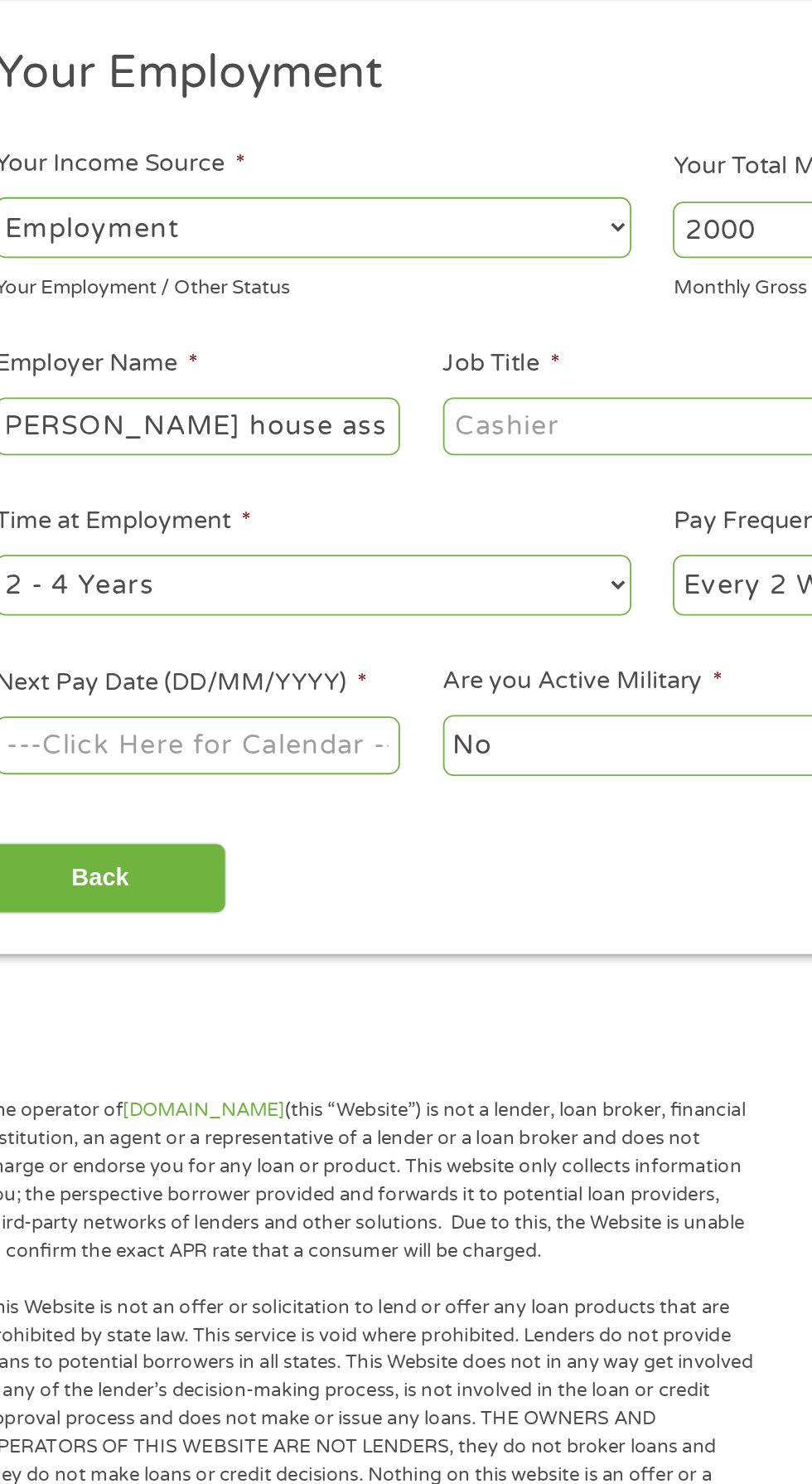
type input "Wesley house assisted living"
click at [421, 463] on input "Job Title *" at bounding box center [403, 460] width 226 height 31
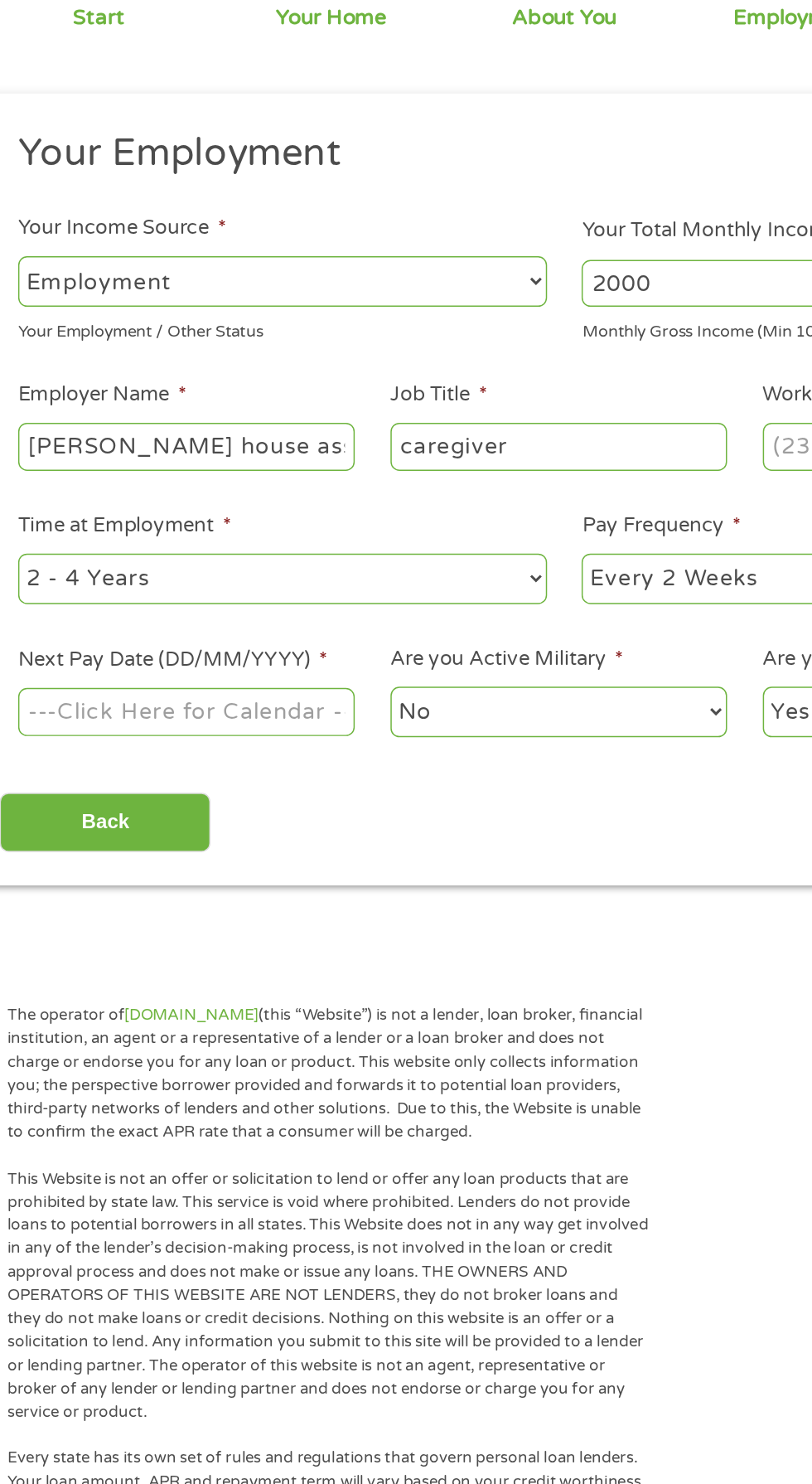
type input "caregiver"
click at [357, 557] on select "--- Choose one --- 1 Year or less 1 - 2 Years 2 - 4 Years Over 4 Years" at bounding box center [216, 549] width 356 height 34
select select "12months"
click at [39, 532] on select "--- Choose one --- 1 Year or less 1 - 2 Years 2 - 4 Years Over 4 Years" at bounding box center [216, 549] width 356 height 34
click at [516, 550] on select "--- Choose one --- Every 2 Weeks Every Week Monthly Semi-Monthly" at bounding box center [596, 549] width 356 height 34
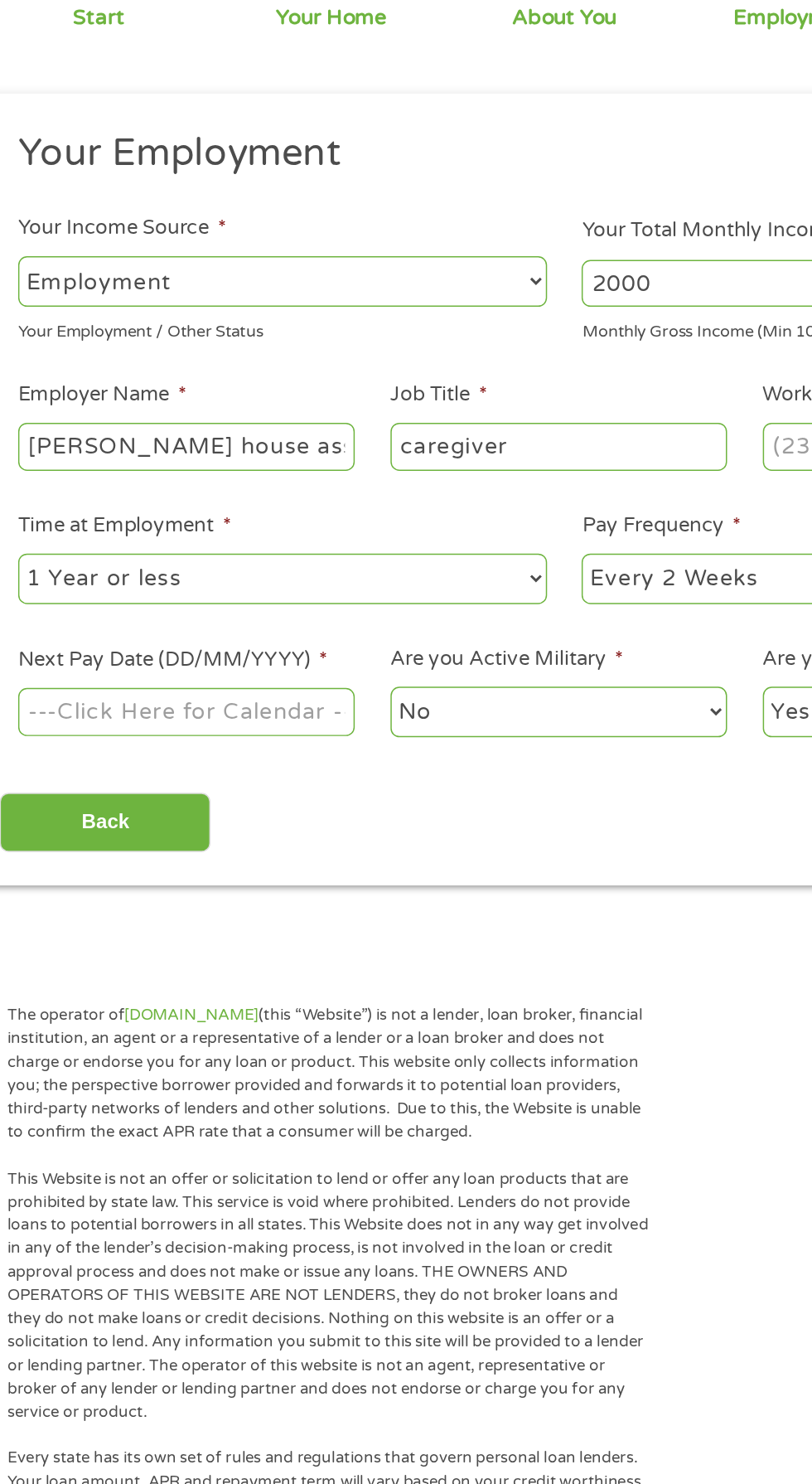
select select "semimonthly"
click at [418, 532] on select "--- Choose one --- Every 2 Weeks Every Week Monthly Semi-Monthly" at bounding box center [596, 549] width 356 height 34
click at [203, 638] on body "Home Get Loan Offer How it works FAQs Blog Cash Loans Quick Loans Online Loans …" at bounding box center [406, 1255] width 812 height 2526
click at [204, 649] on input "Next Pay Date (DD/MM/YYYY) *" at bounding box center [152, 638] width 226 height 31
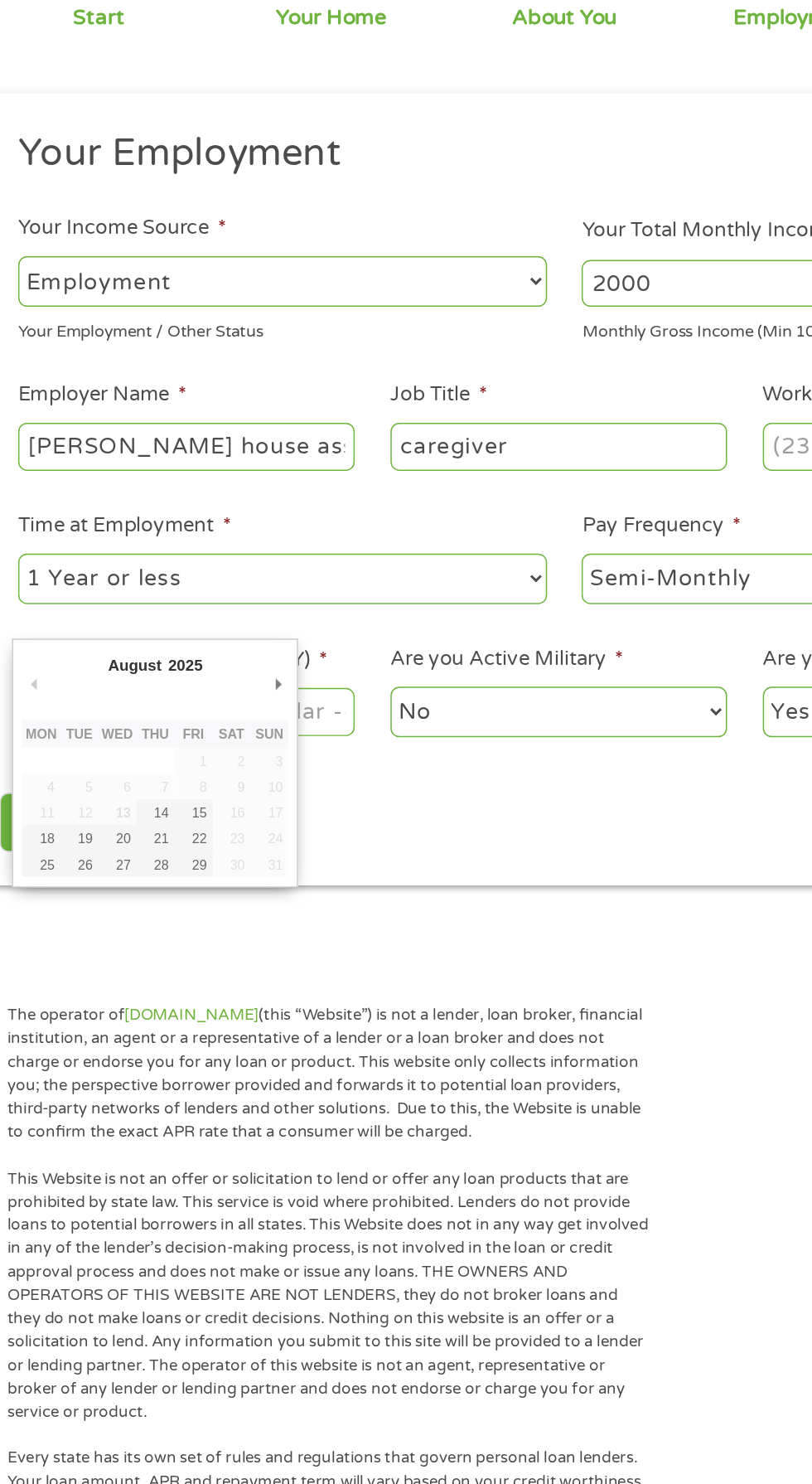
type input "20/08/2025"
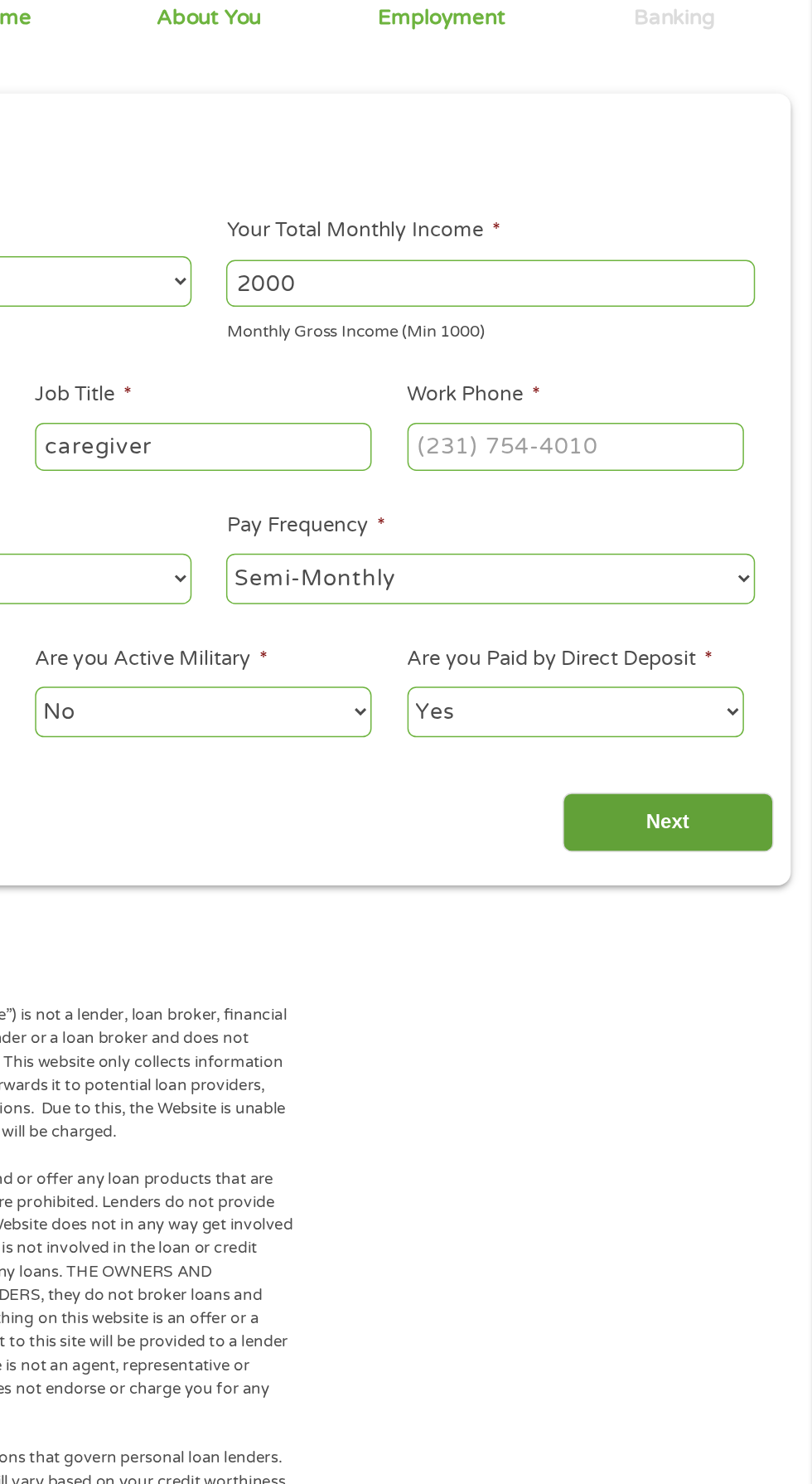
click at [701, 713] on input "Next" at bounding box center [715, 713] width 142 height 41
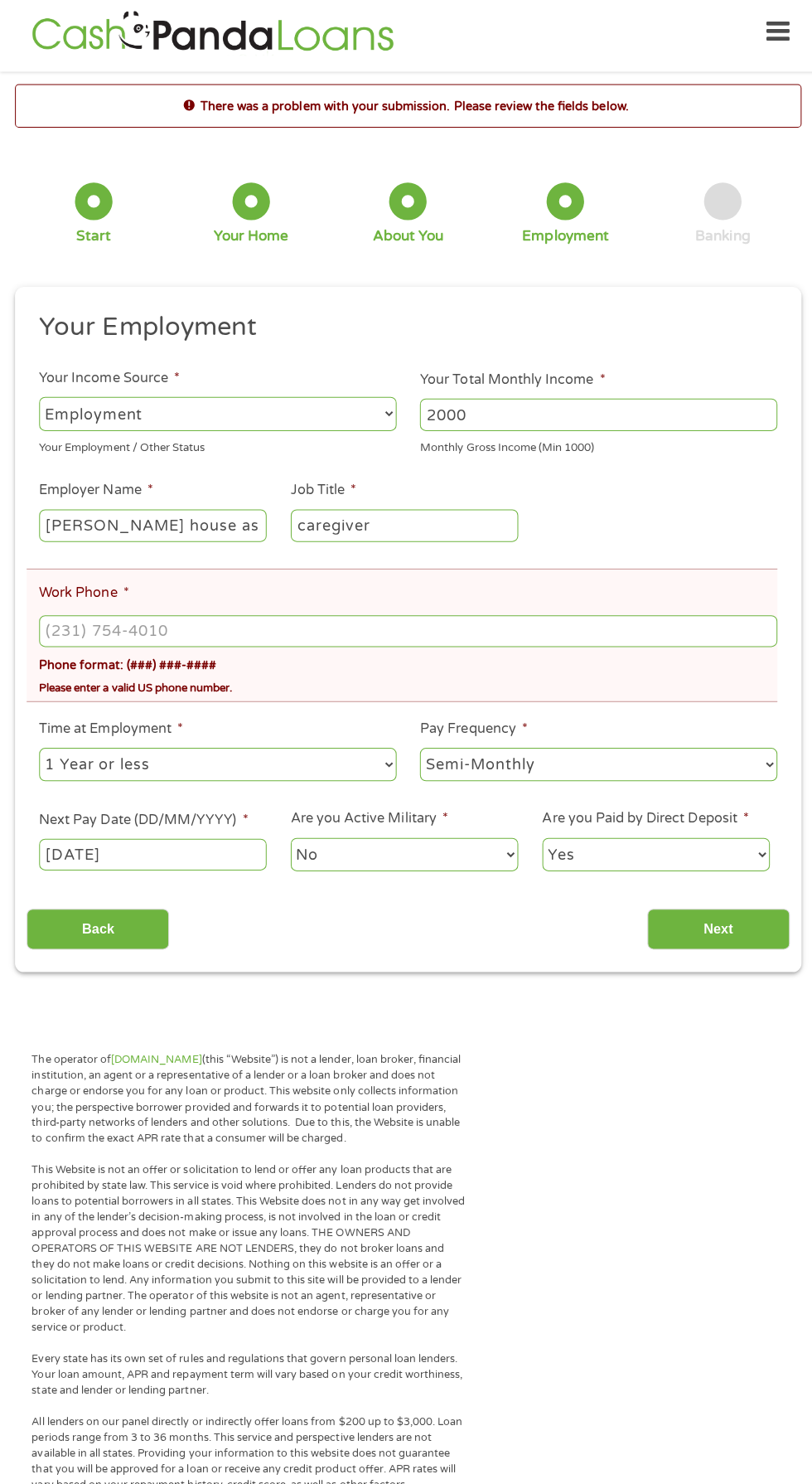
click at [593, 629] on input "Work Phone *" at bounding box center [406, 628] width 735 height 31
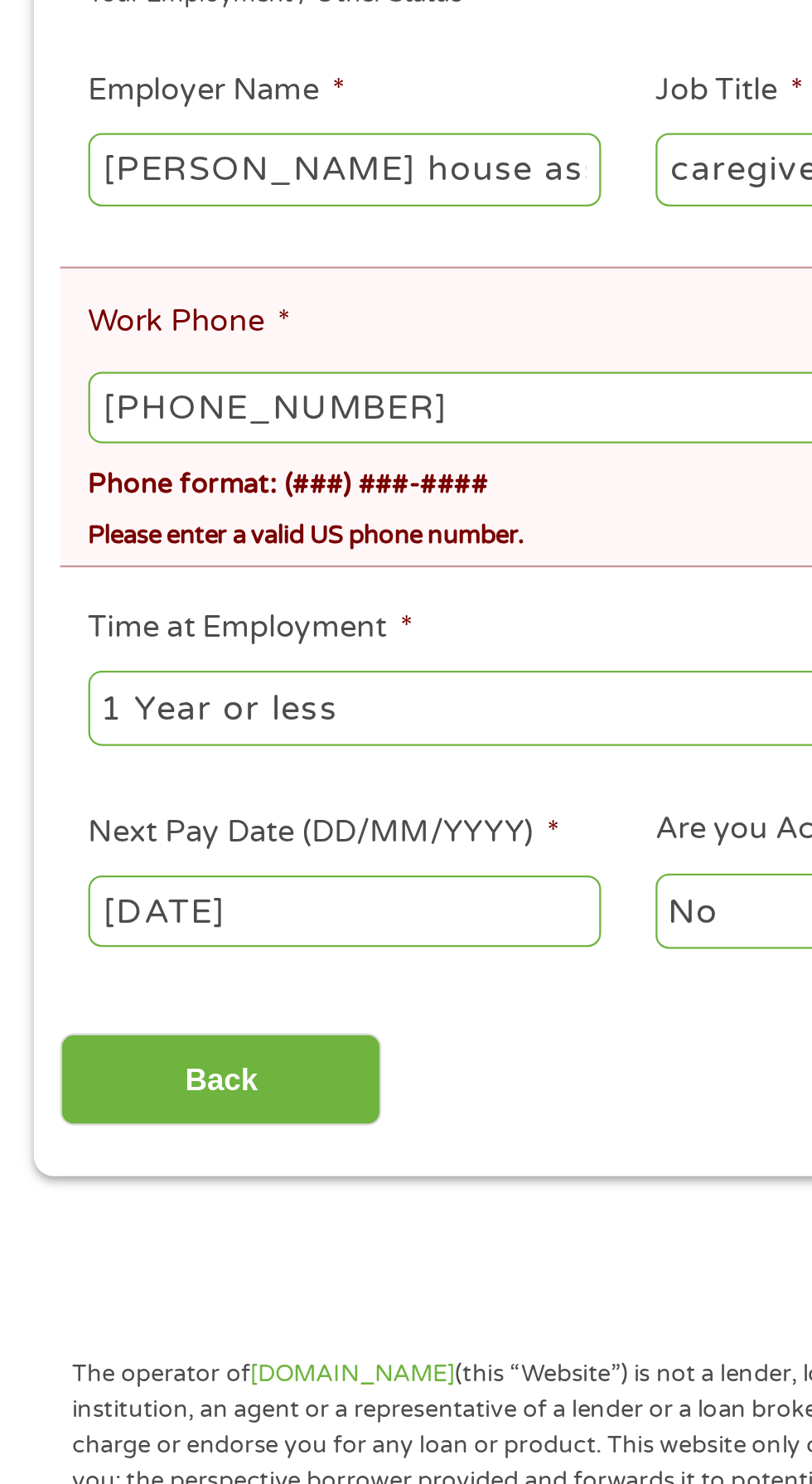
click at [46, 629] on input "(903) 734-1784" at bounding box center [406, 628] width 735 height 31
click at [278, 637] on input "(903) 734-1784" at bounding box center [406, 628] width 735 height 31
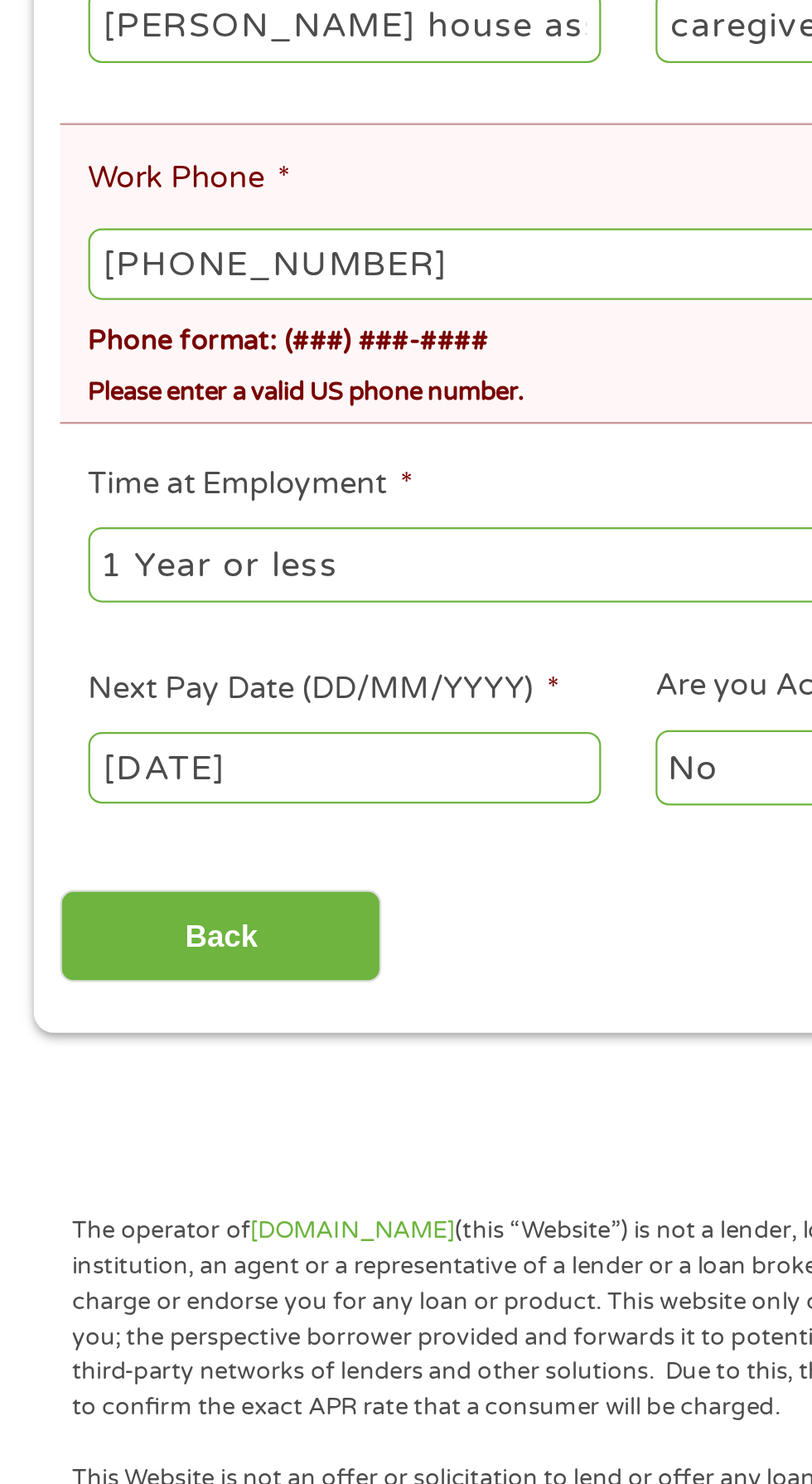
click at [278, 770] on select "--- Choose one --- 1 Year or less 1 - 2 Years 2 - 4 Years Over 4 Years" at bounding box center [216, 760] width 356 height 34
click at [282, 631] on input "(903) 734-1784" at bounding box center [406, 628] width 735 height 31
type input "(903) 734-1784"
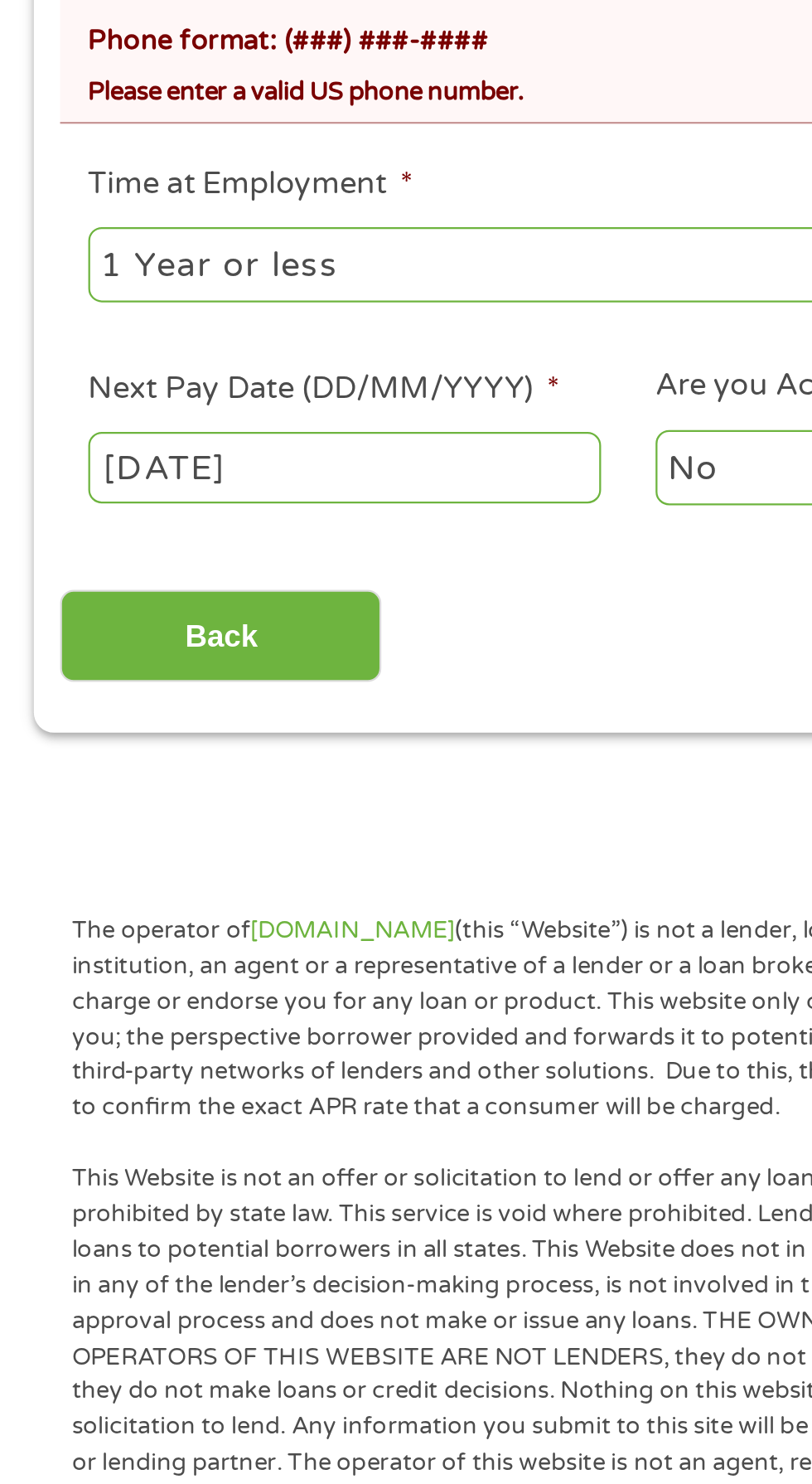
click at [269, 926] on div "Back Next" at bounding box center [406, 918] width 758 height 52
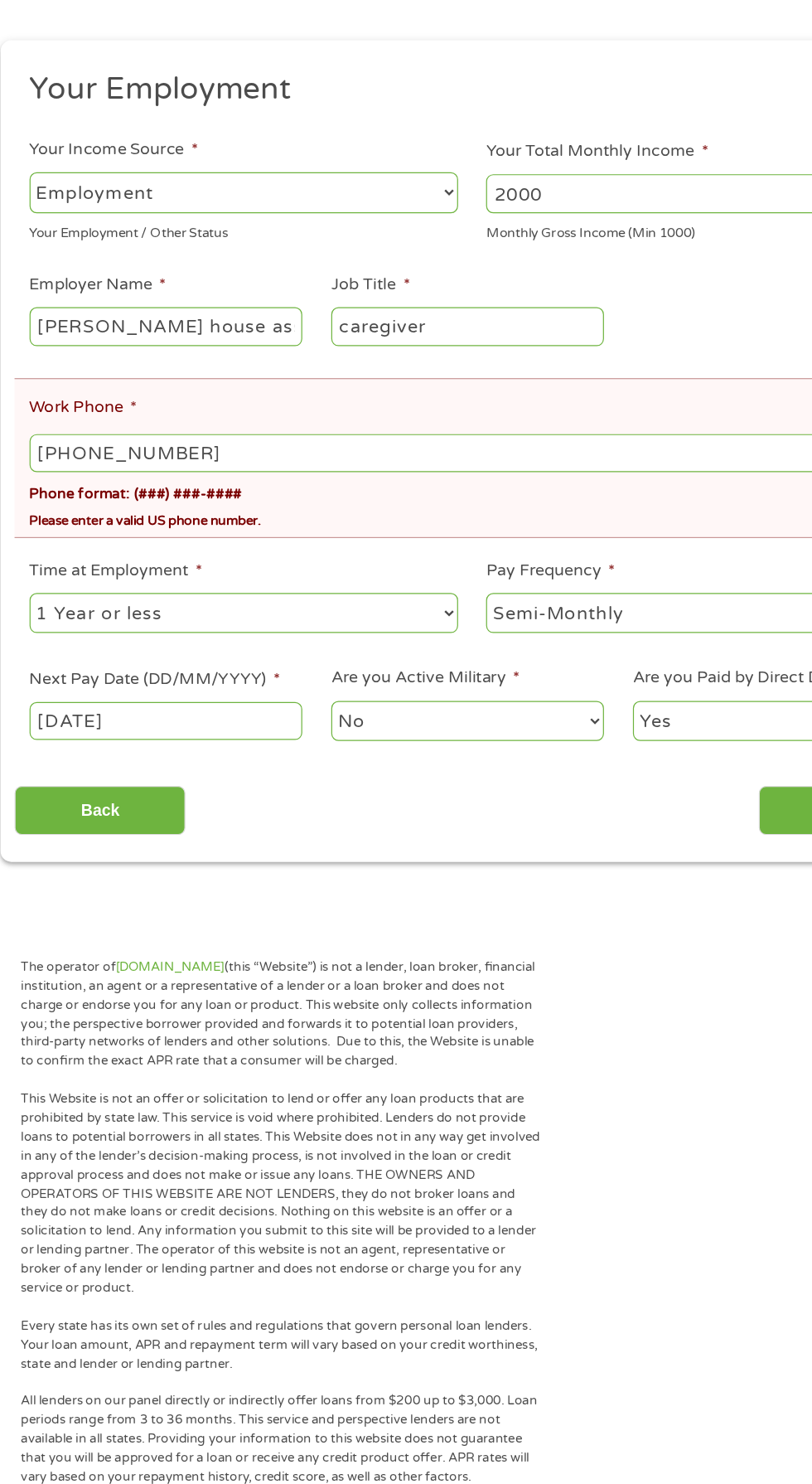
scroll to position [7, 0]
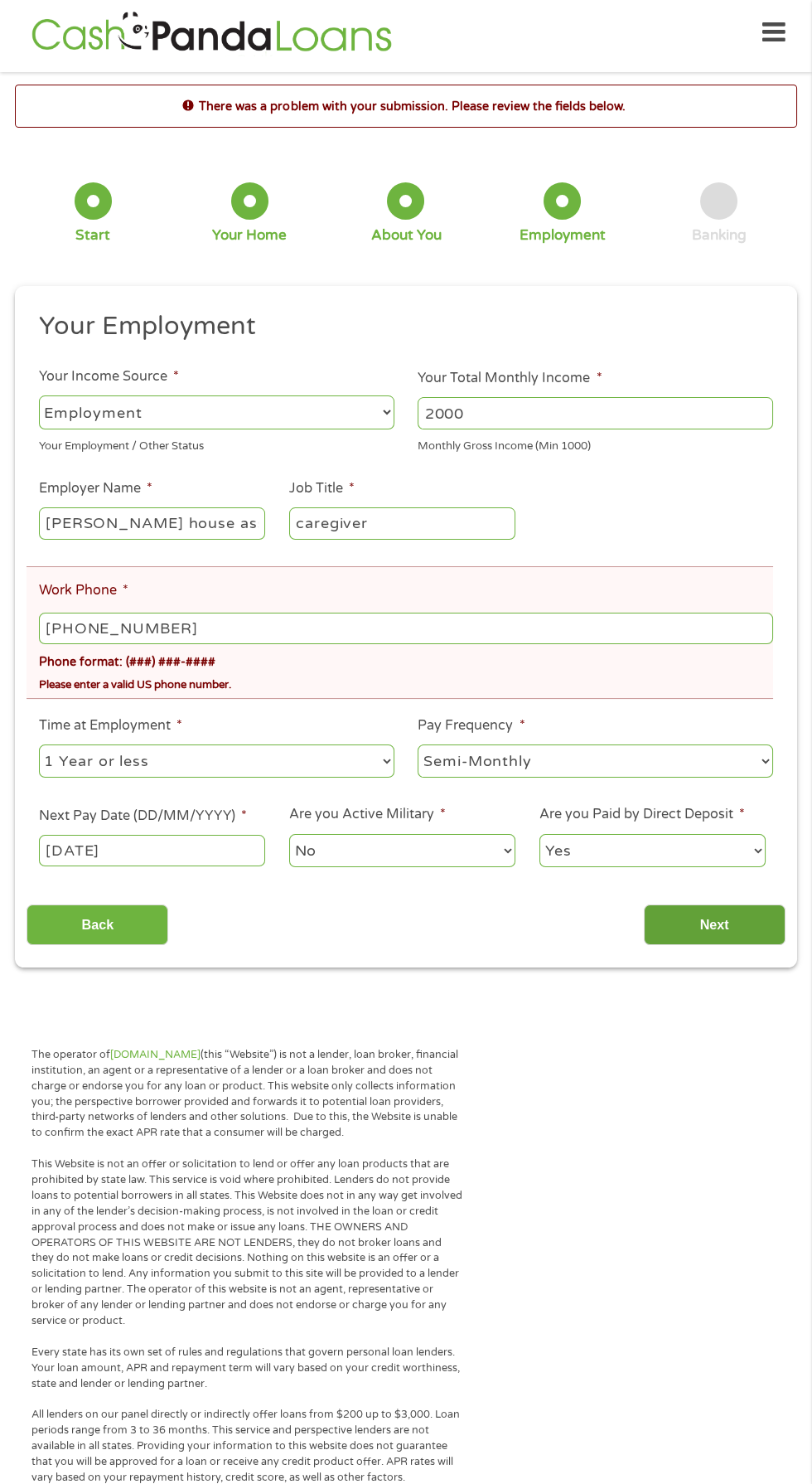
click at [713, 926] on input "Next" at bounding box center [715, 924] width 142 height 41
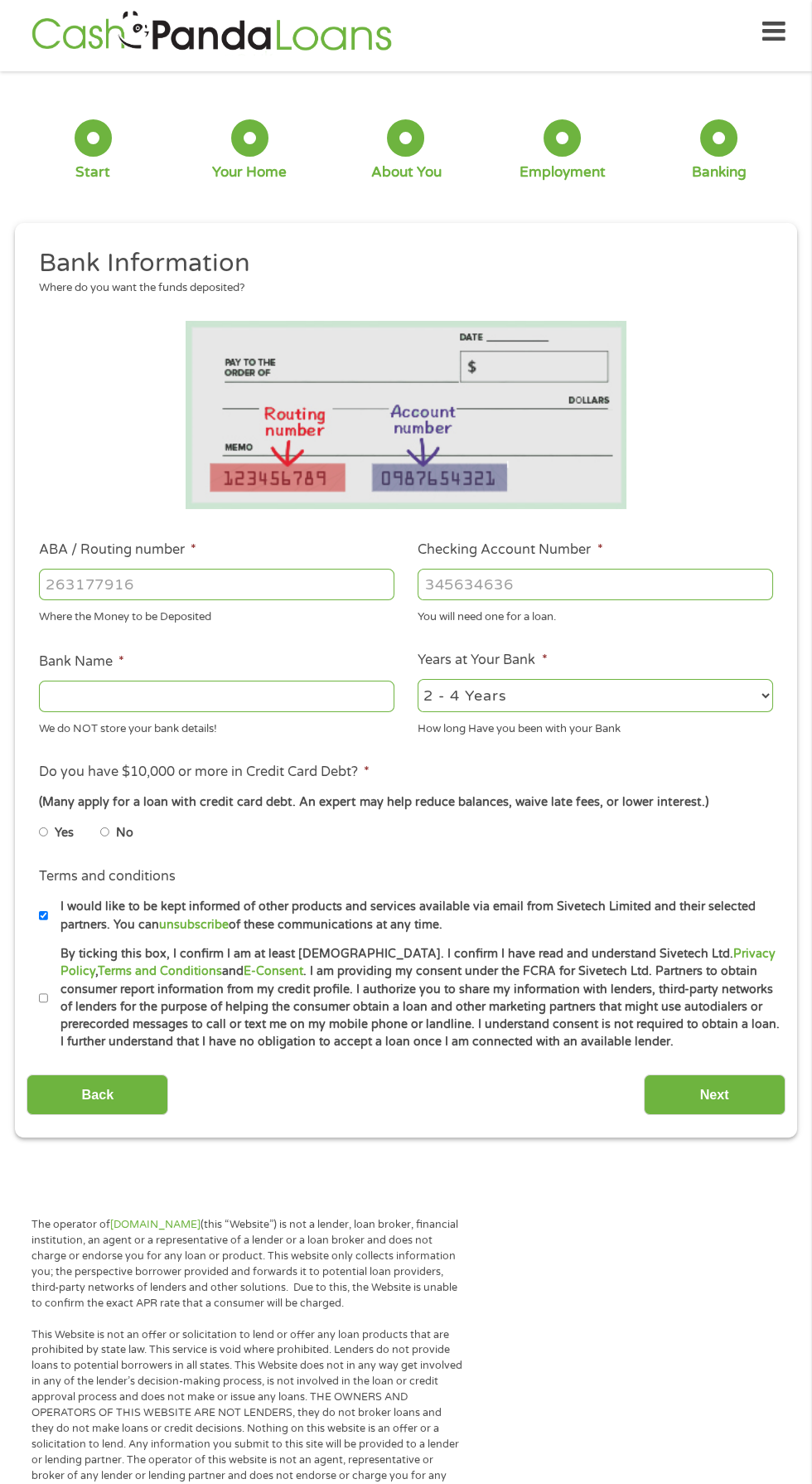
click at [329, 580] on input "ABA / Routing number *" at bounding box center [216, 584] width 356 height 31
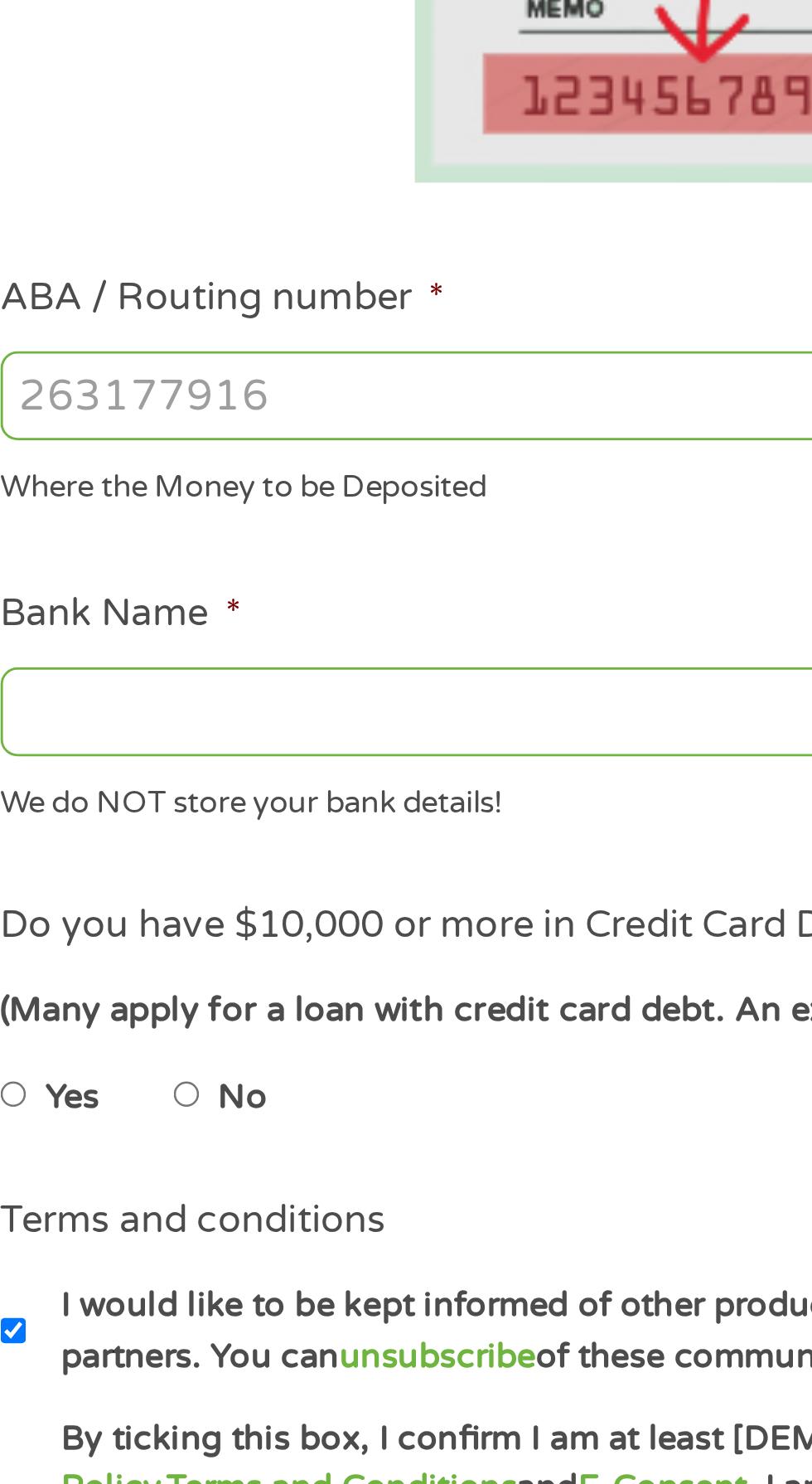
type input "031101279"
type input "THE BANCORP BANK"
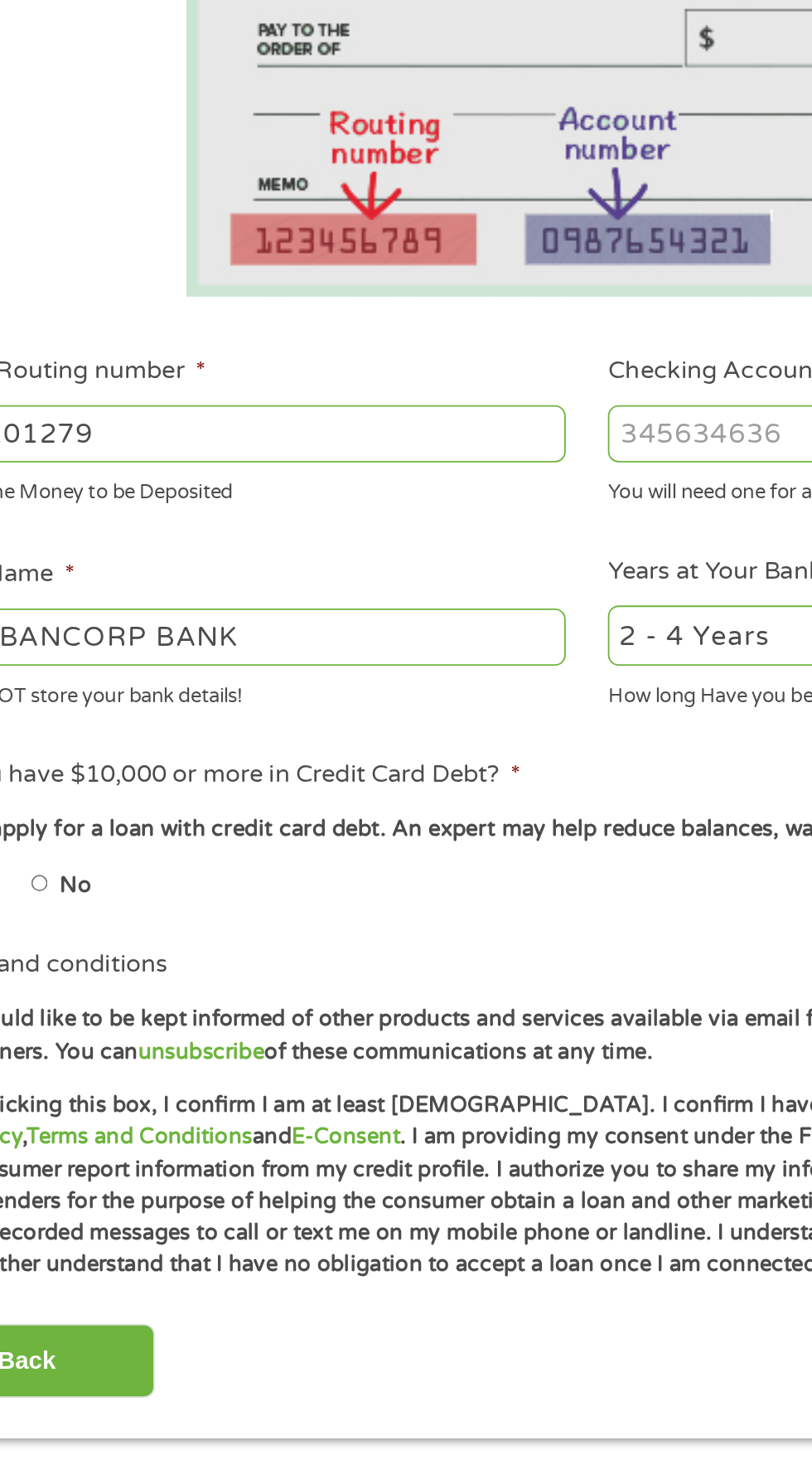
type input "031101279"
click at [483, 582] on input "Checking Account Number *" at bounding box center [596, 584] width 356 height 31
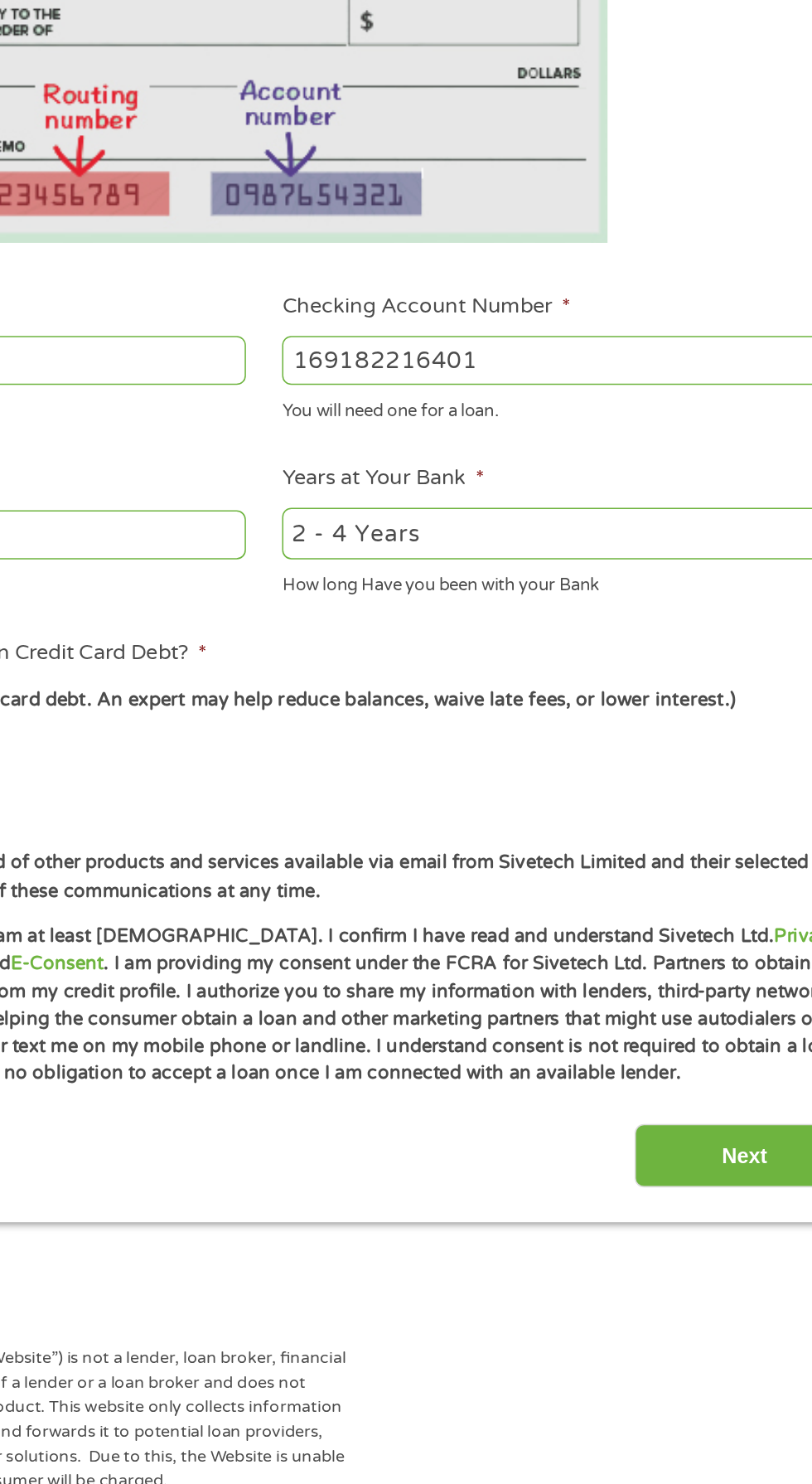
type input "169182216401"
click at [353, 692] on input "THE BANCORP BANK" at bounding box center [216, 696] width 356 height 31
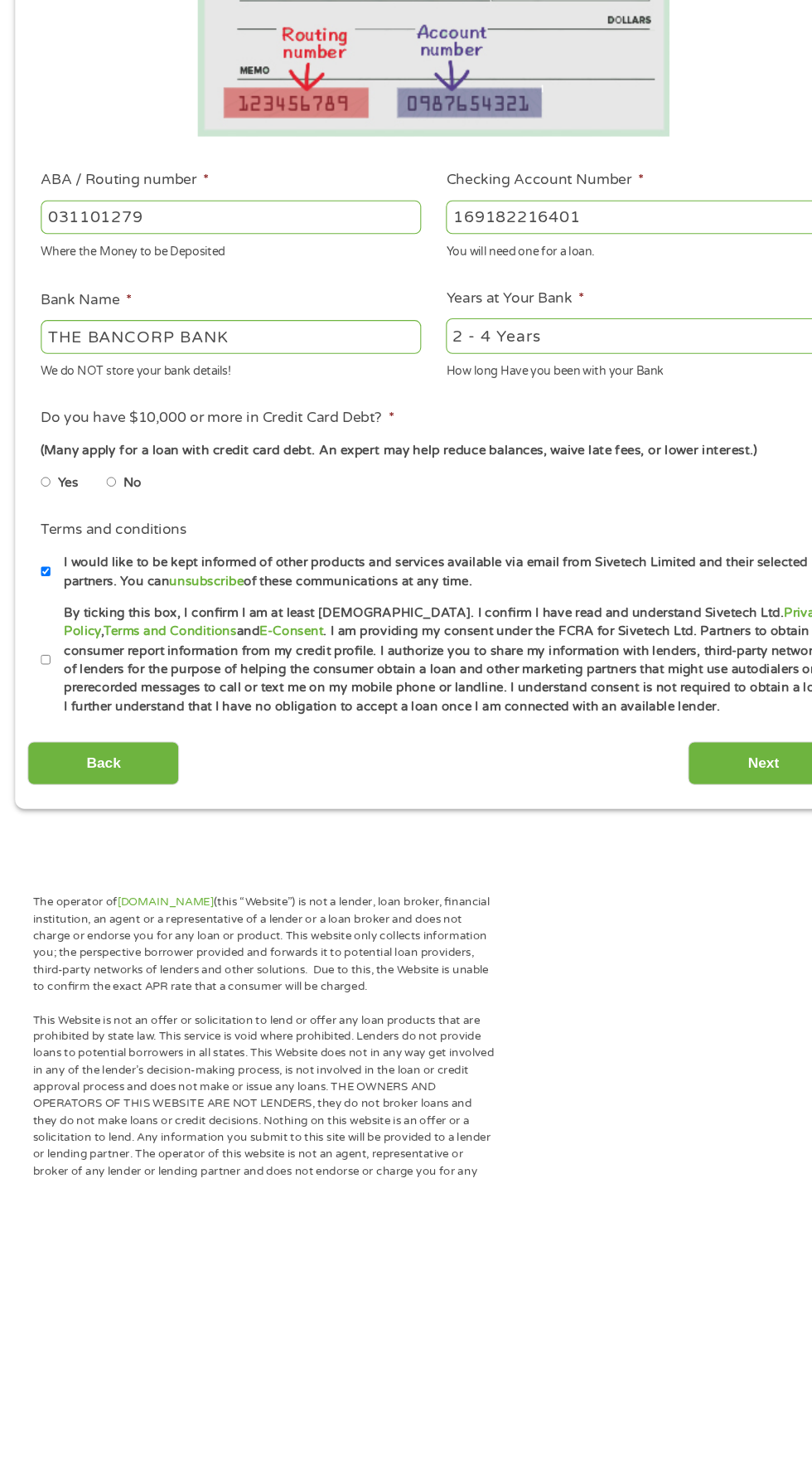
click at [44, 831] on input "Yes" at bounding box center [43, 832] width 10 height 27
radio input "true"
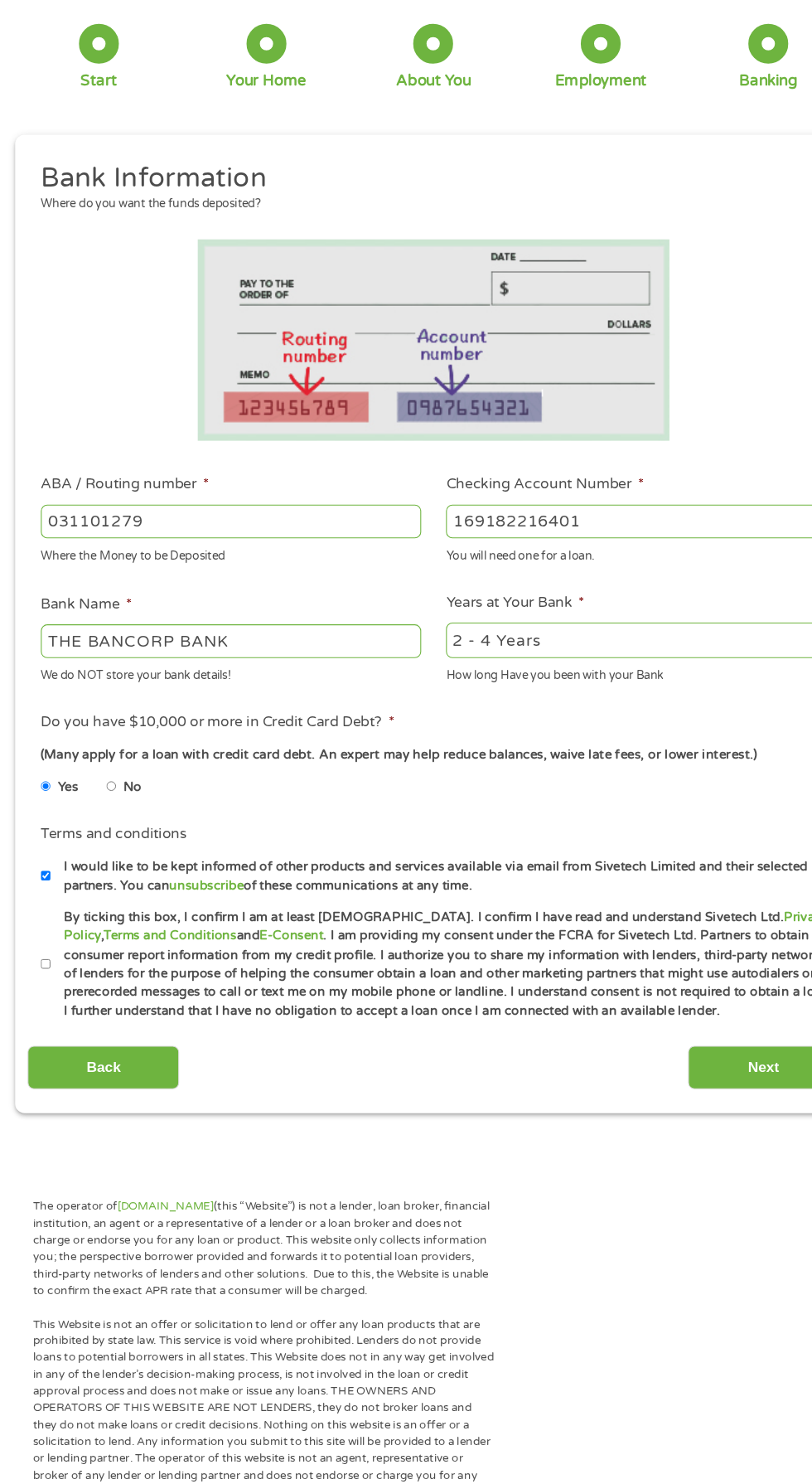
click at [40, 997] on input "By ticking this box, I confirm I am at least 18 years old. I confirm I have rea…" at bounding box center [43, 997] width 10 height 27
checkbox input "true"
click at [682, 1079] on input "Next" at bounding box center [715, 1094] width 142 height 41
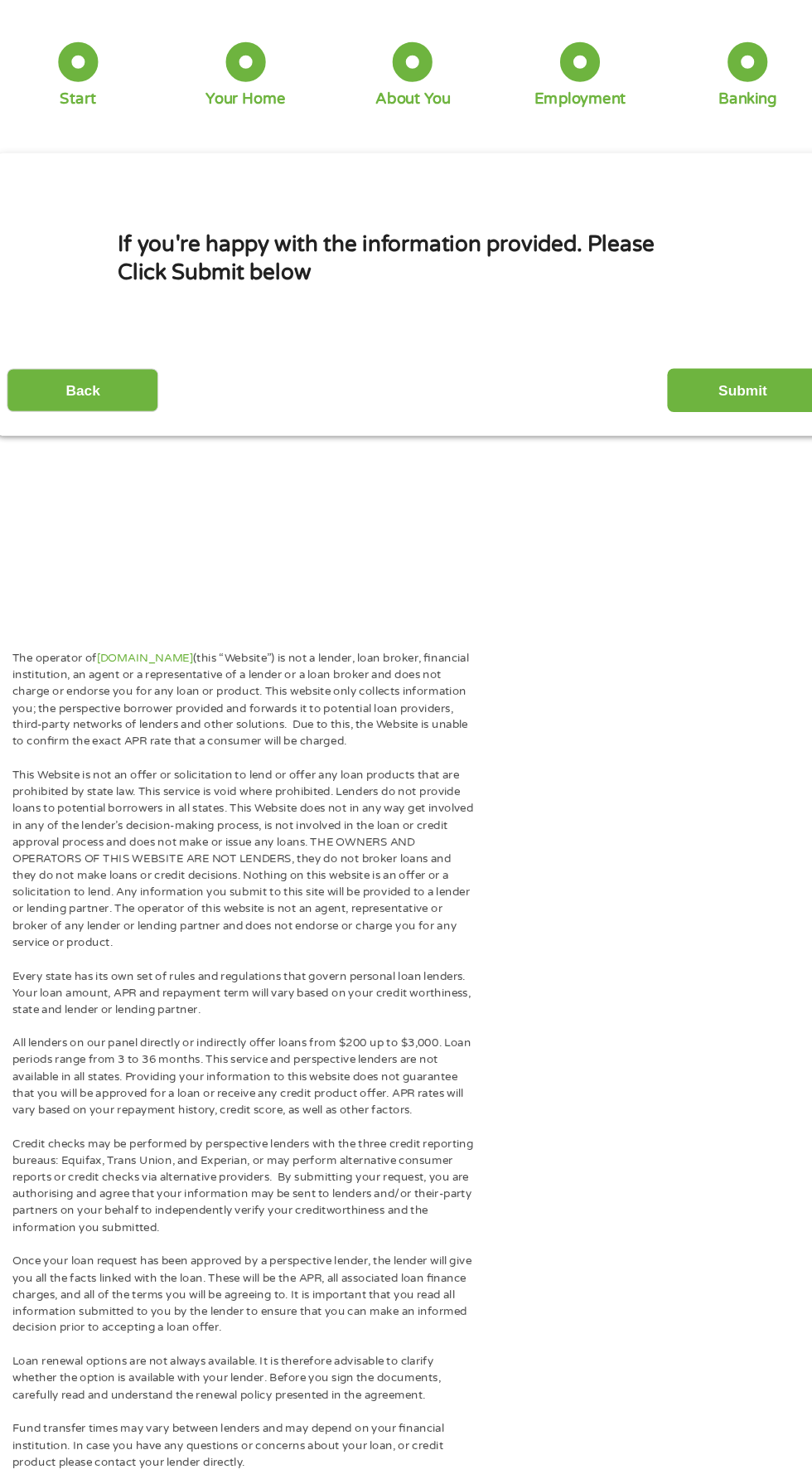
scroll to position [0, 0]
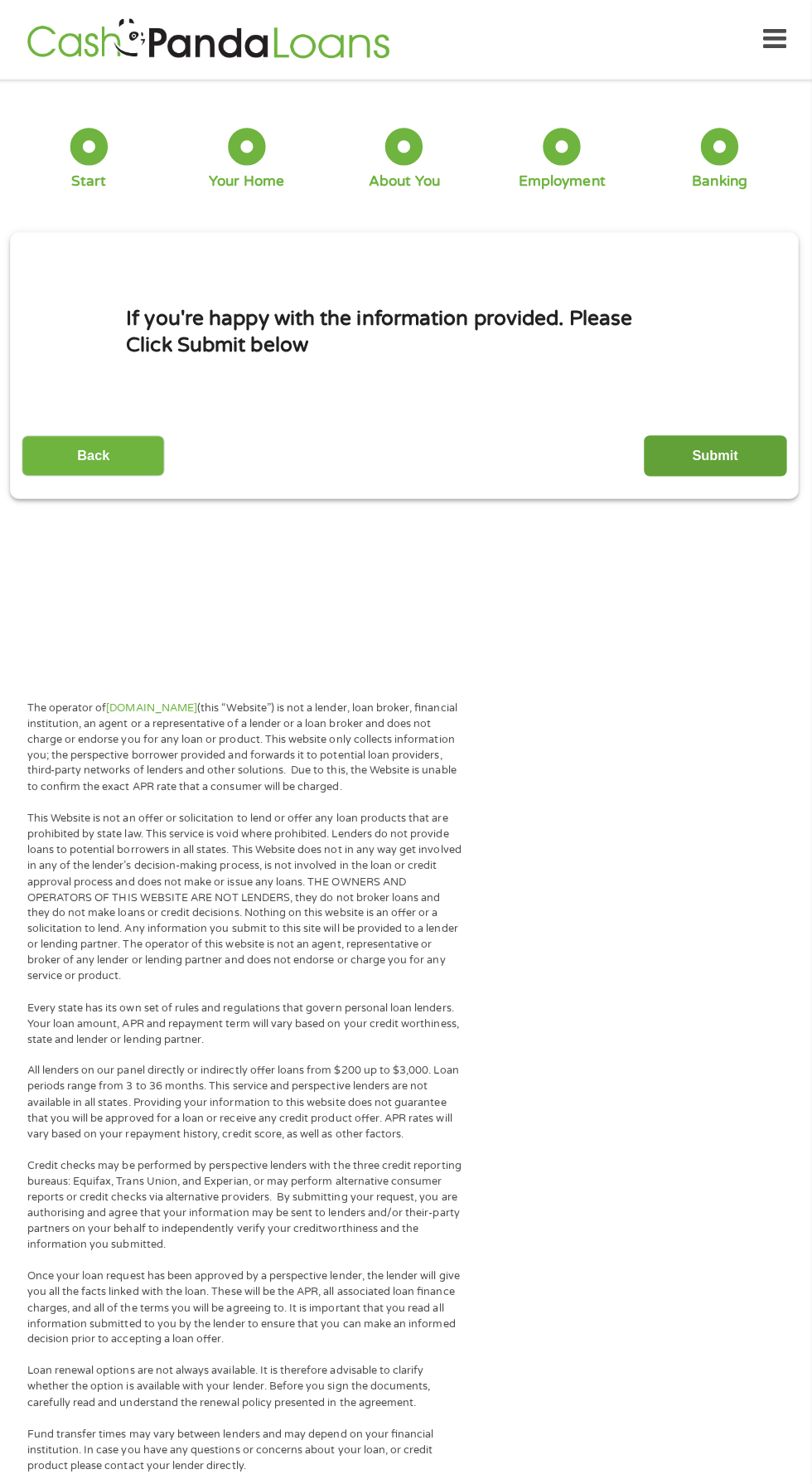
click at [756, 433] on input "Submit" at bounding box center [715, 452] width 142 height 41
